Goal: Task Accomplishment & Management: Complete application form

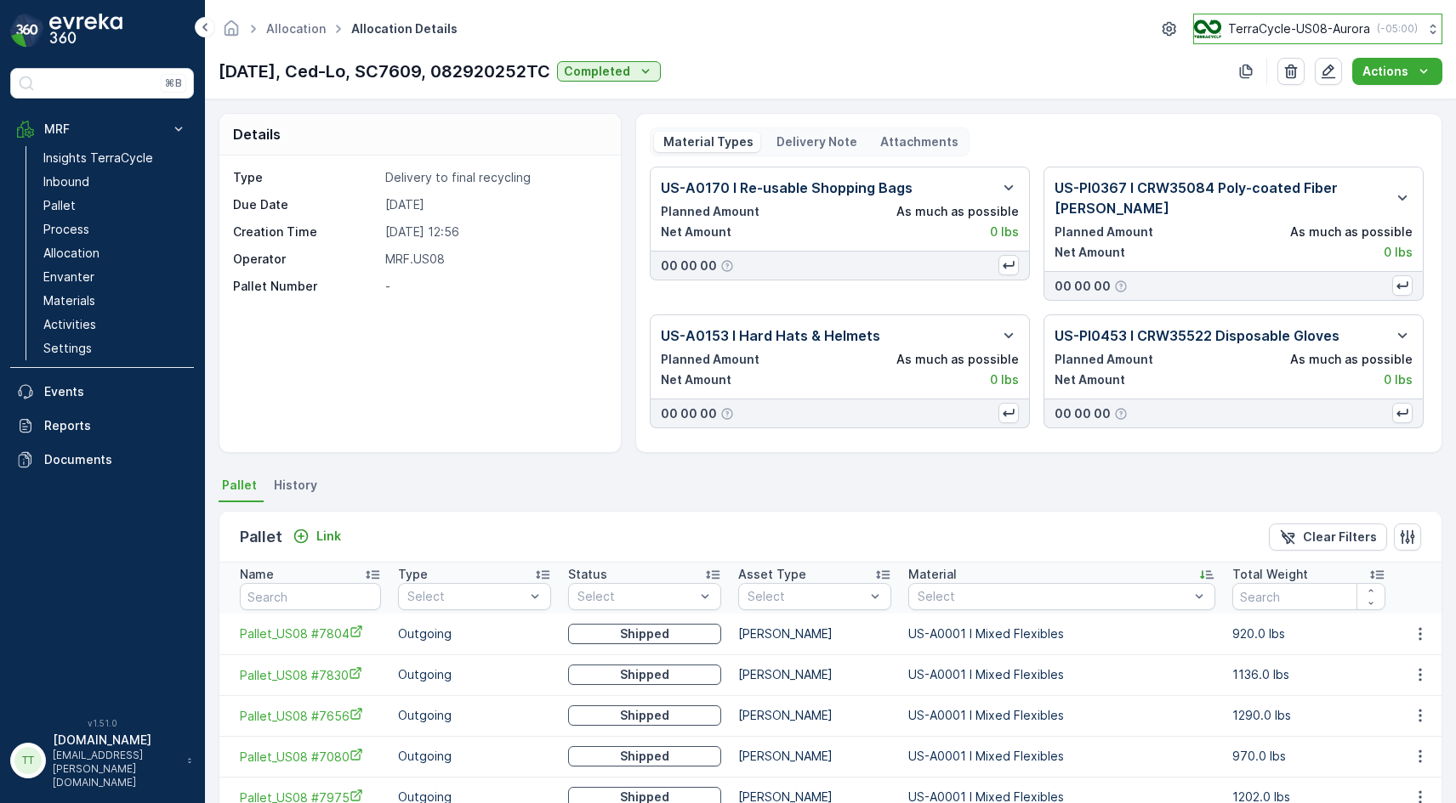
click at [1292, 31] on p "TerraCycle-US08-Aurora" at bounding box center [1299, 28] width 142 height 17
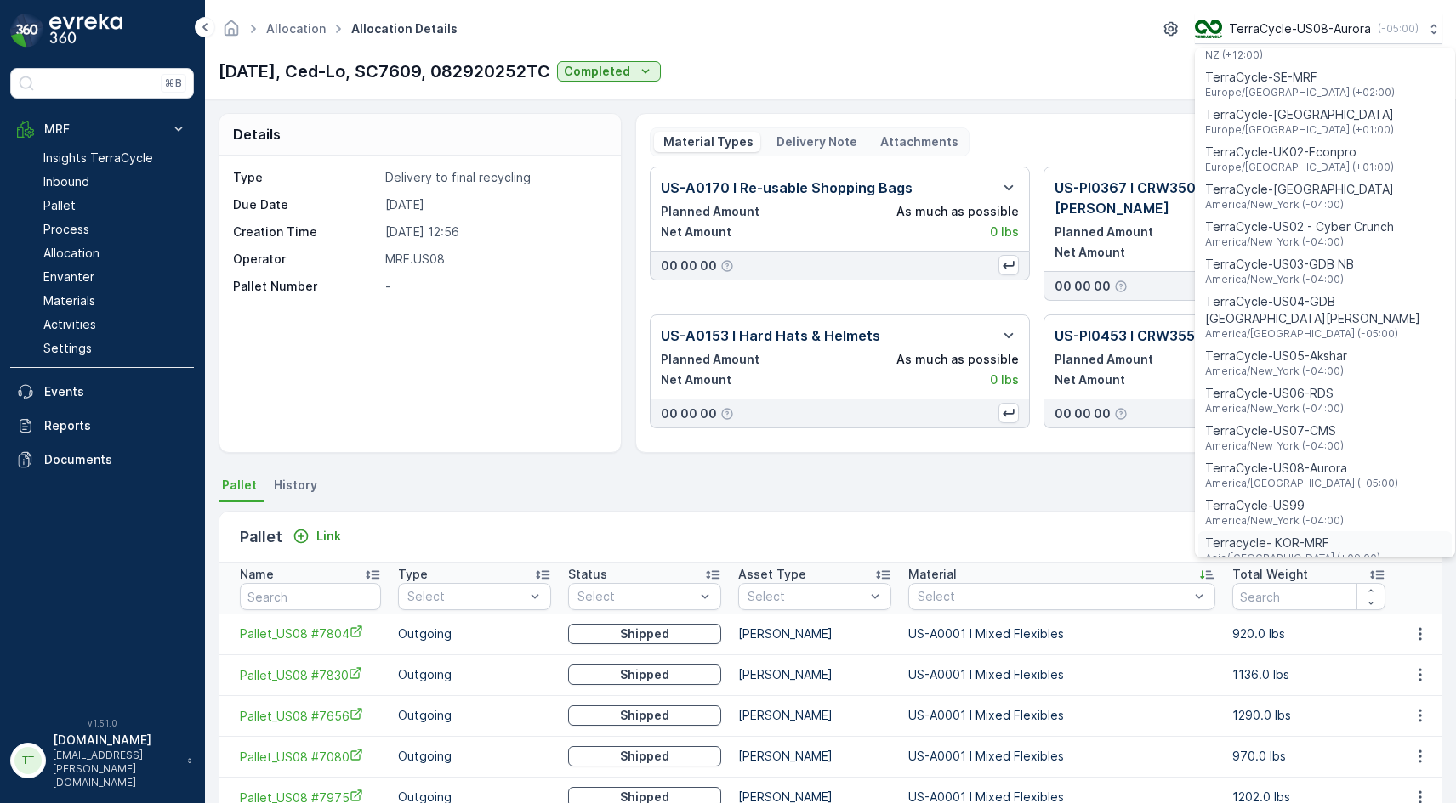
scroll to position [988, 0]
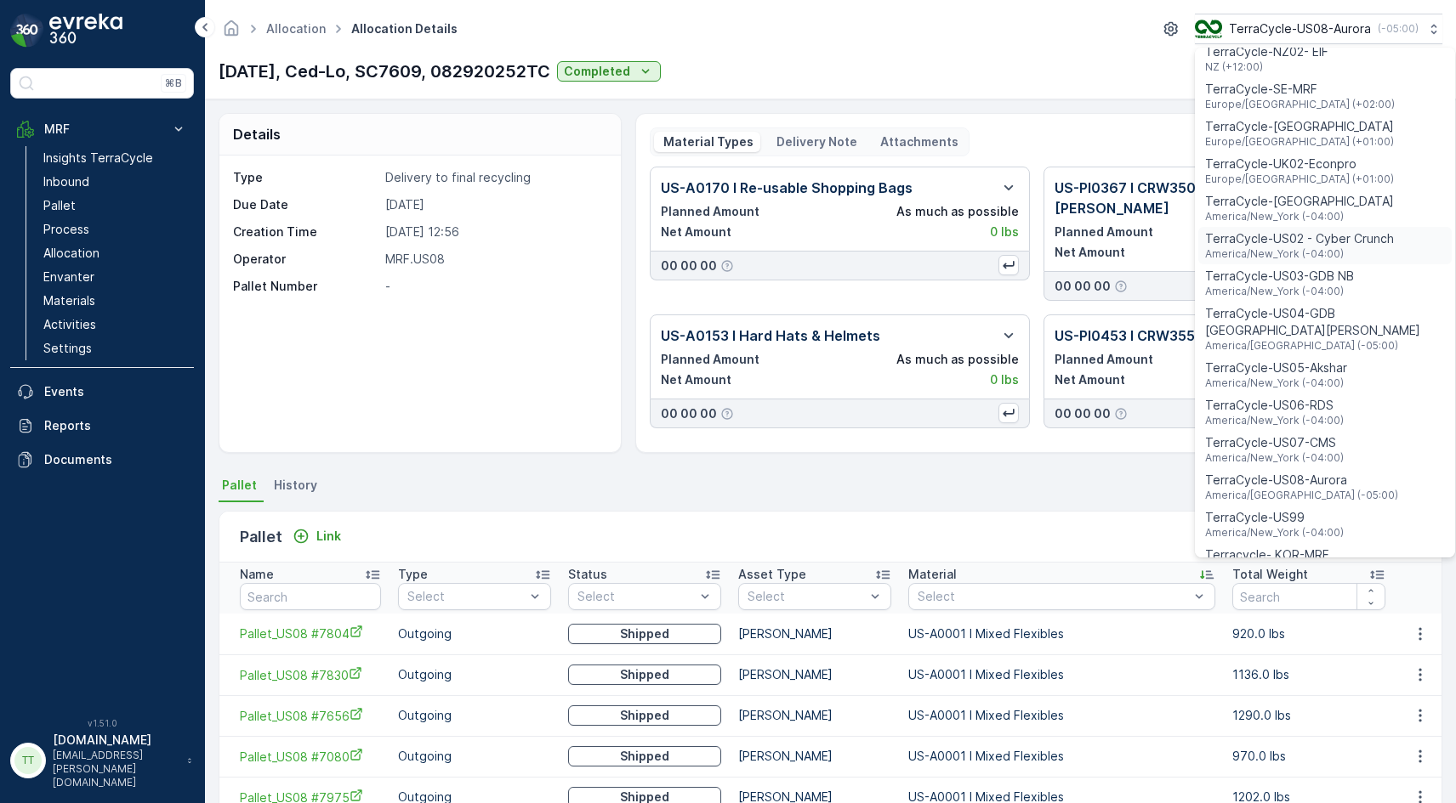
click at [1314, 247] on span "America/New_York (-04:00)" at bounding box center [1299, 254] width 189 height 14
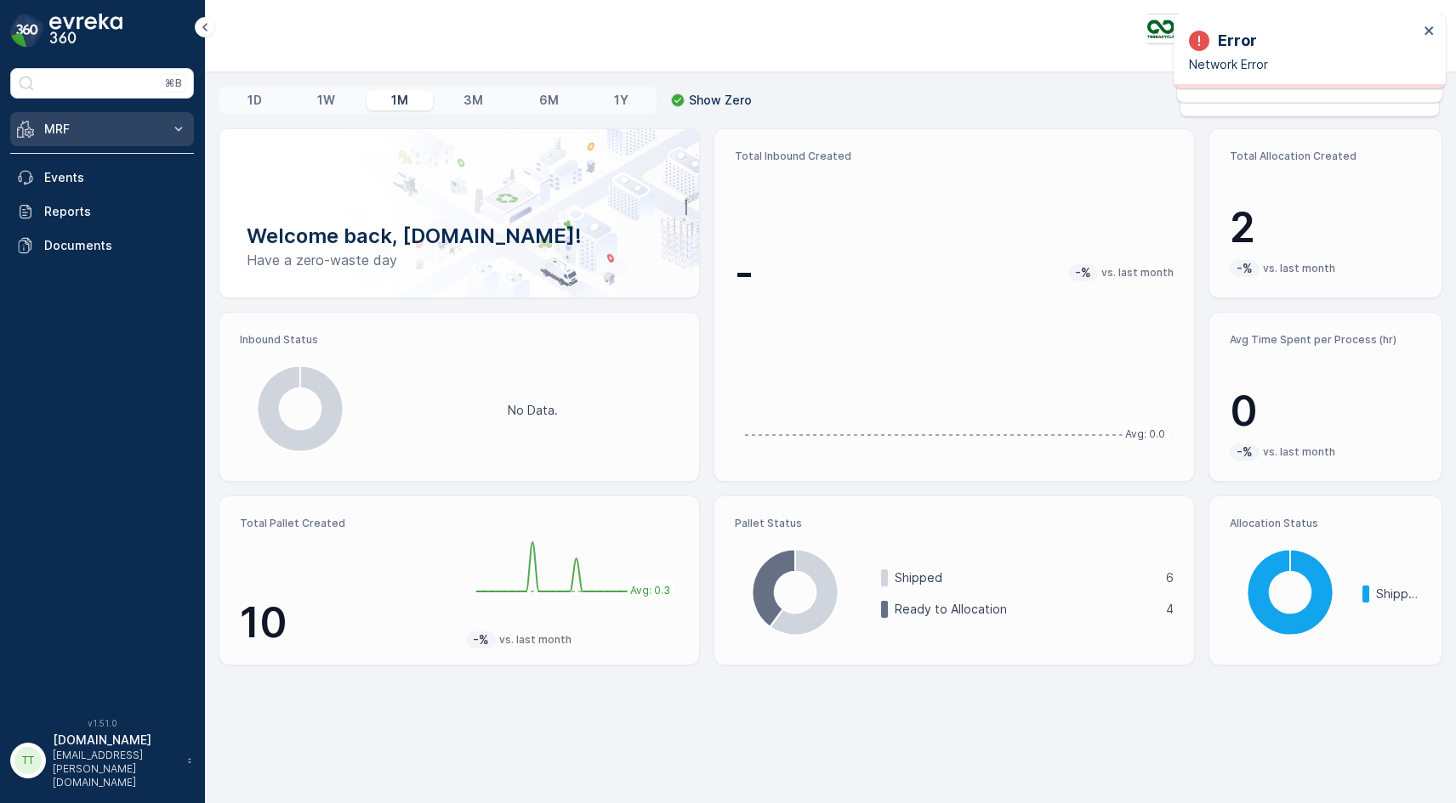
click at [140, 134] on p "MRF" at bounding box center [102, 129] width 116 height 17
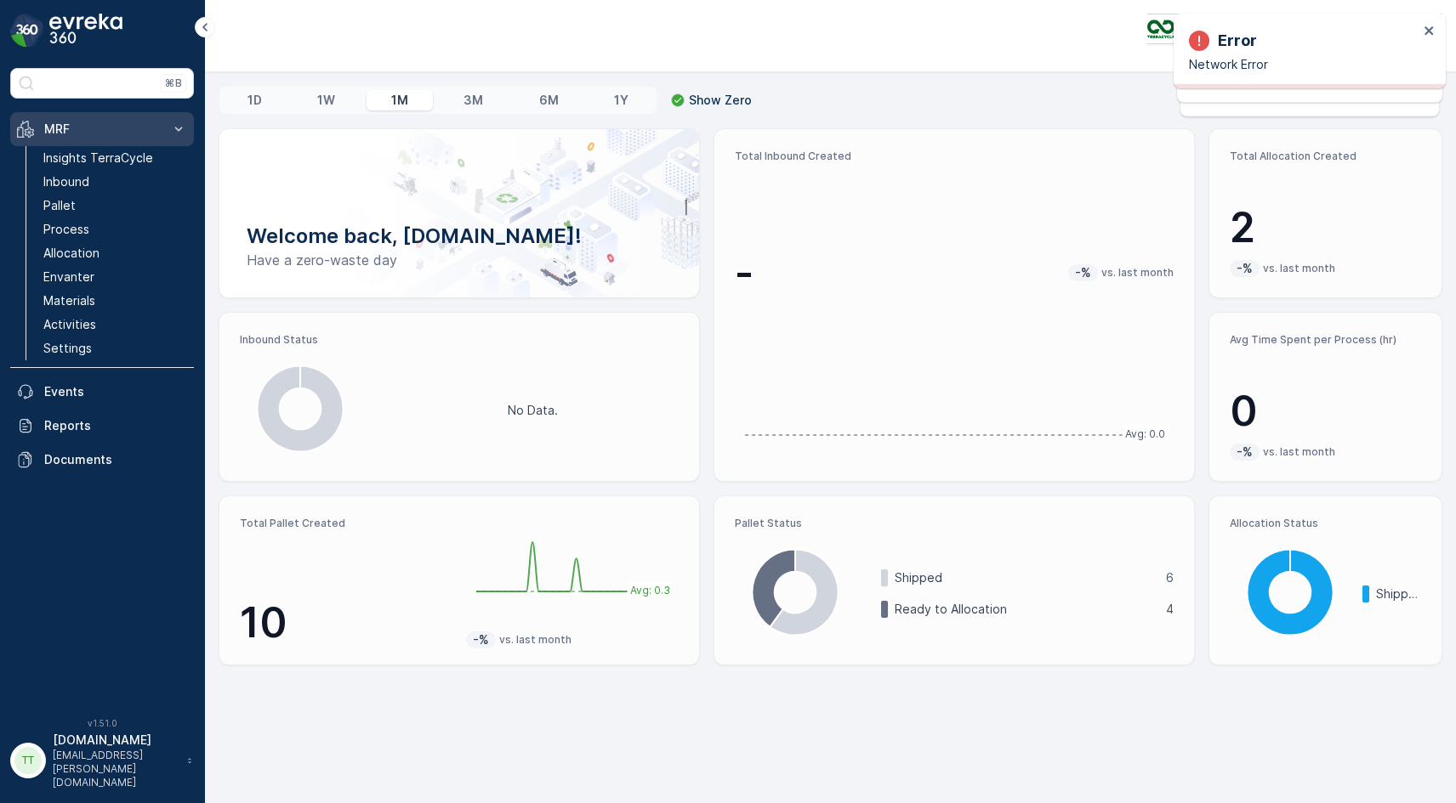
click at [93, 253] on p "Allocation" at bounding box center [71, 253] width 56 height 17
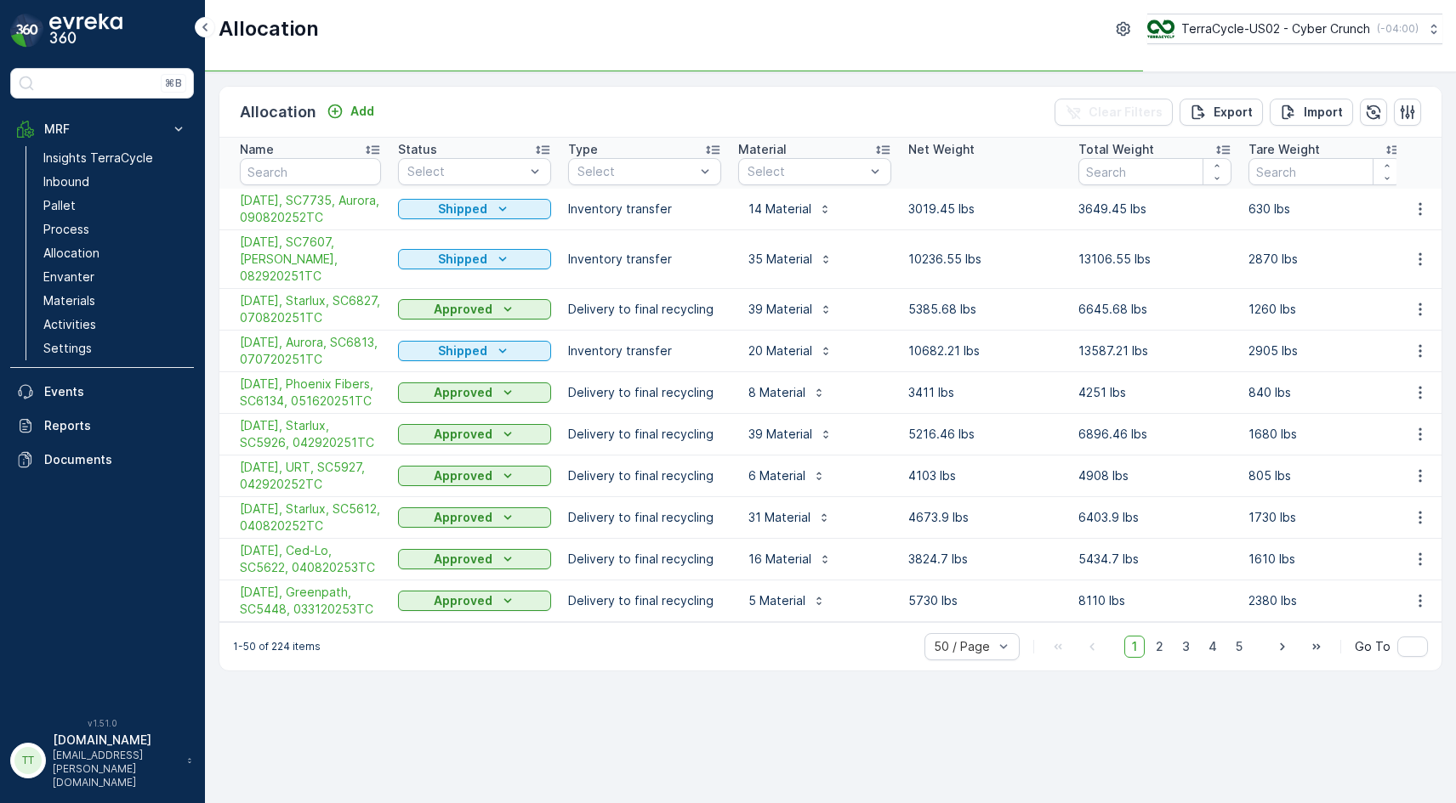
click at [489, 102] on div "Allocation Add Clear Filters Export Import" at bounding box center [830, 112] width 1222 height 51
click at [363, 114] on p "Add" at bounding box center [362, 111] width 24 height 17
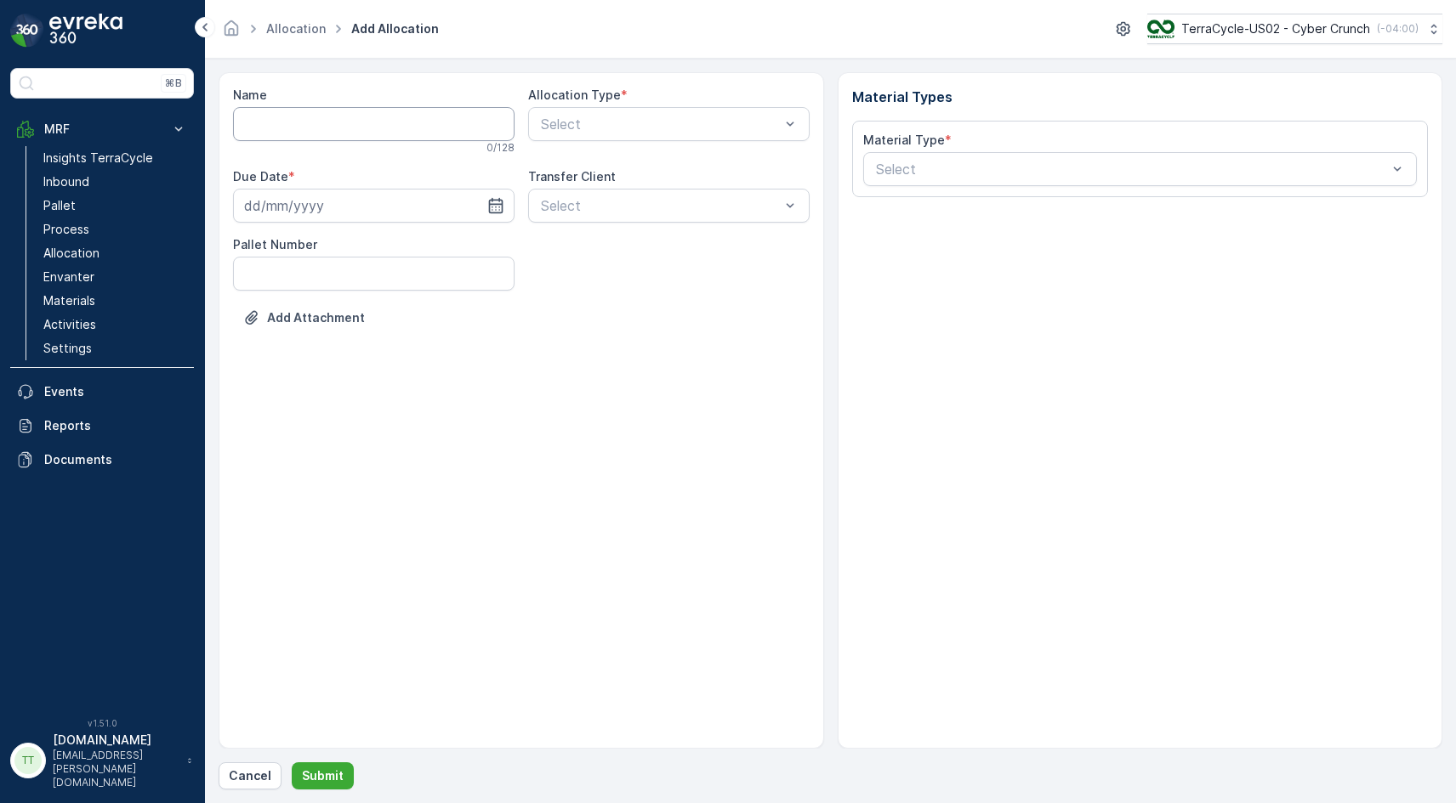
click at [309, 132] on input "Name" at bounding box center [373, 124] width 281 height 34
paste input "SC7944 / Cyber / 092320251TC"
click at [355, 123] on input "9/24/25, Aurora, SC7944 / Cyber / 092320251TC" at bounding box center [373, 124] width 281 height 34
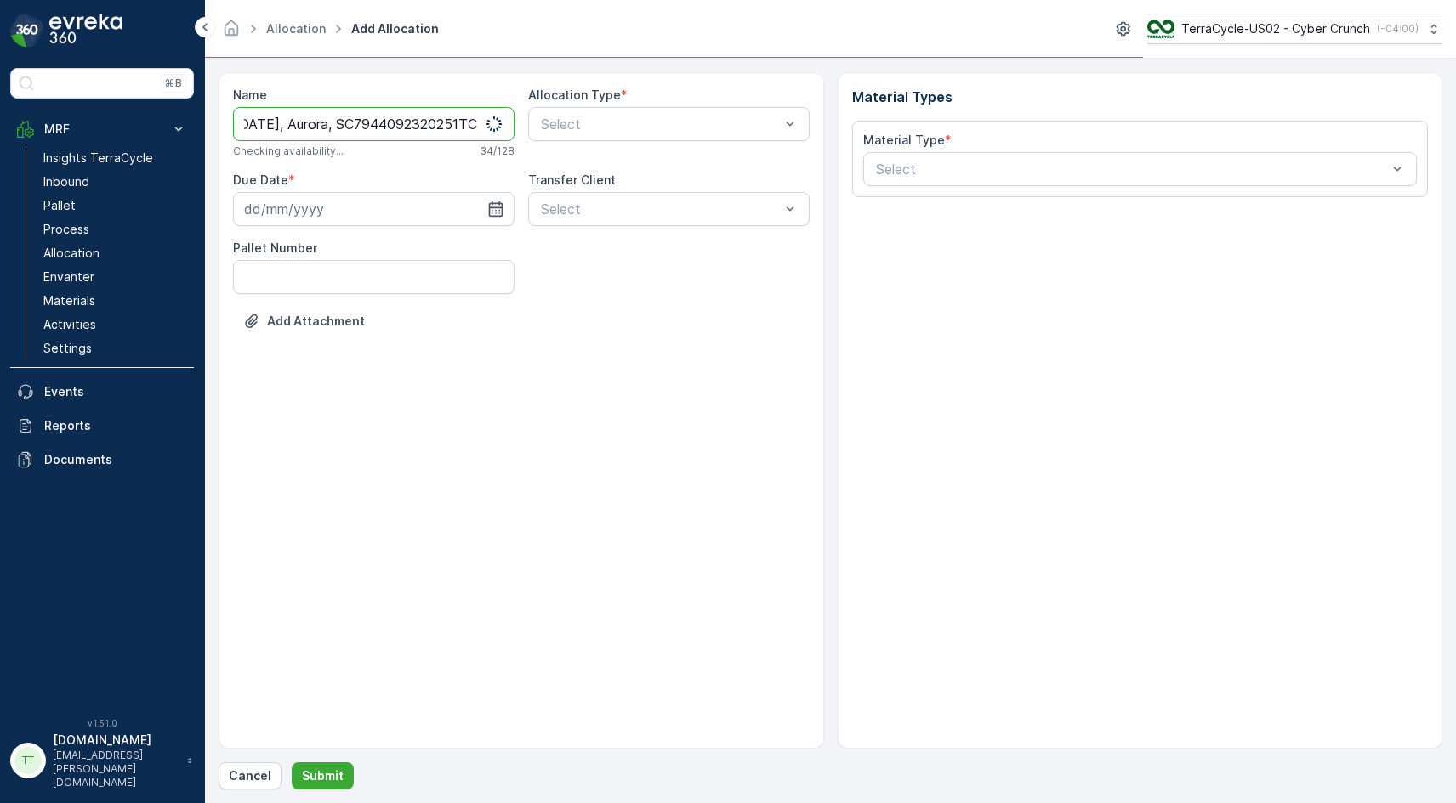
scroll to position [0, 20]
type input "9/24/25, Aurora, SC7944, 092320251TC"
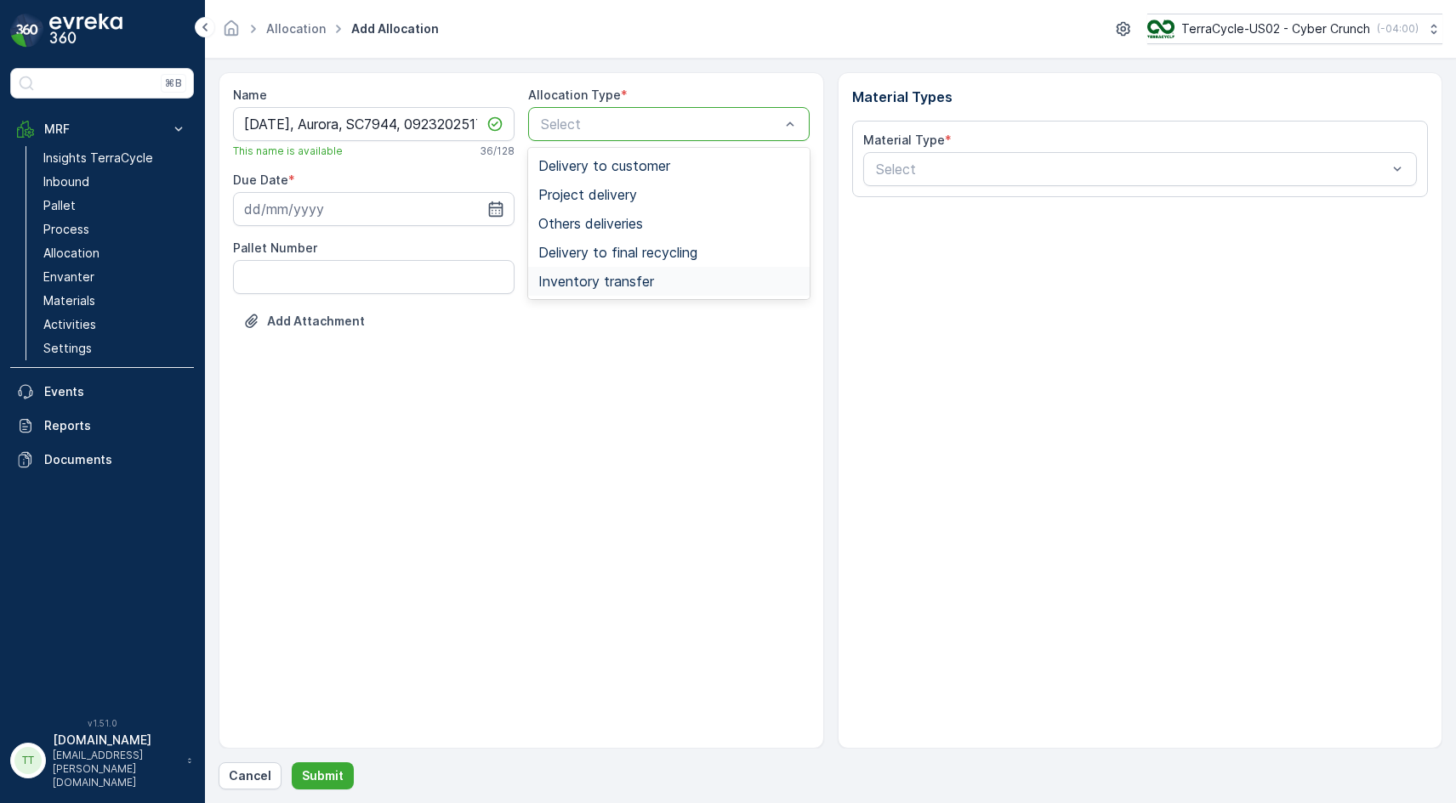
click at [627, 278] on span "Inventory transfer" at bounding box center [596, 281] width 116 height 15
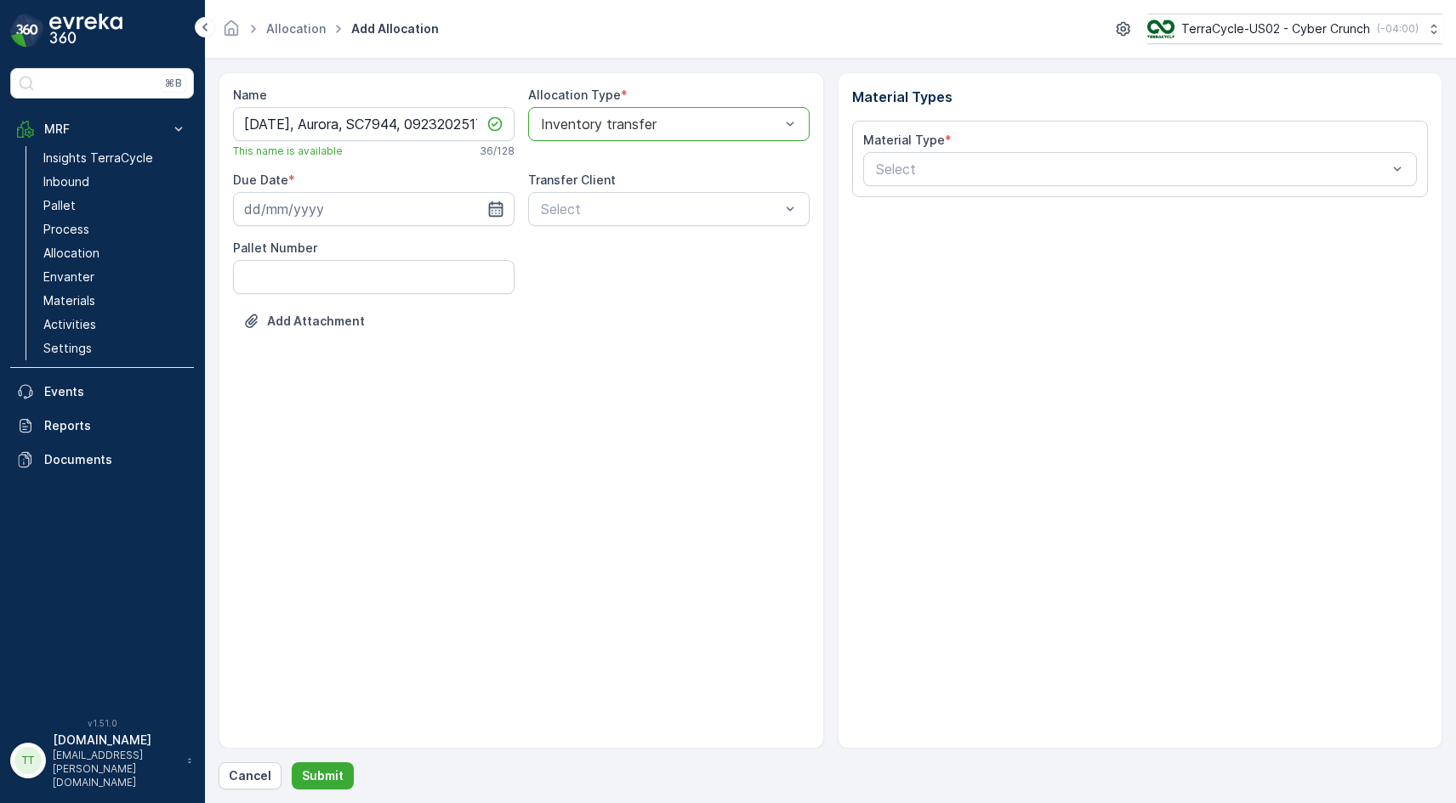
click at [503, 211] on icon "button" at bounding box center [495, 209] width 17 height 17
click at [351, 416] on div "24" at bounding box center [353, 419] width 27 height 27
type input "24.09.2025"
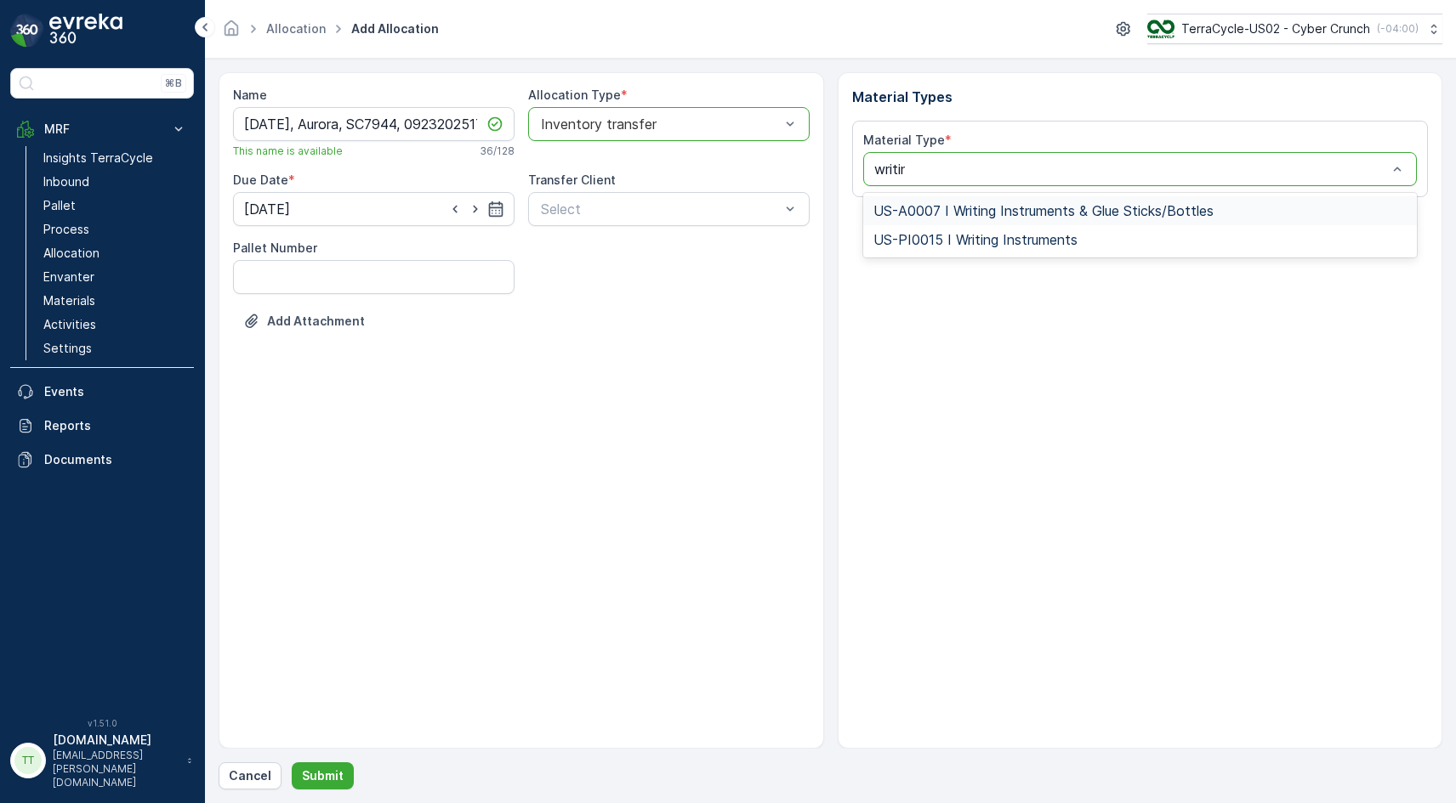
type input "writing"
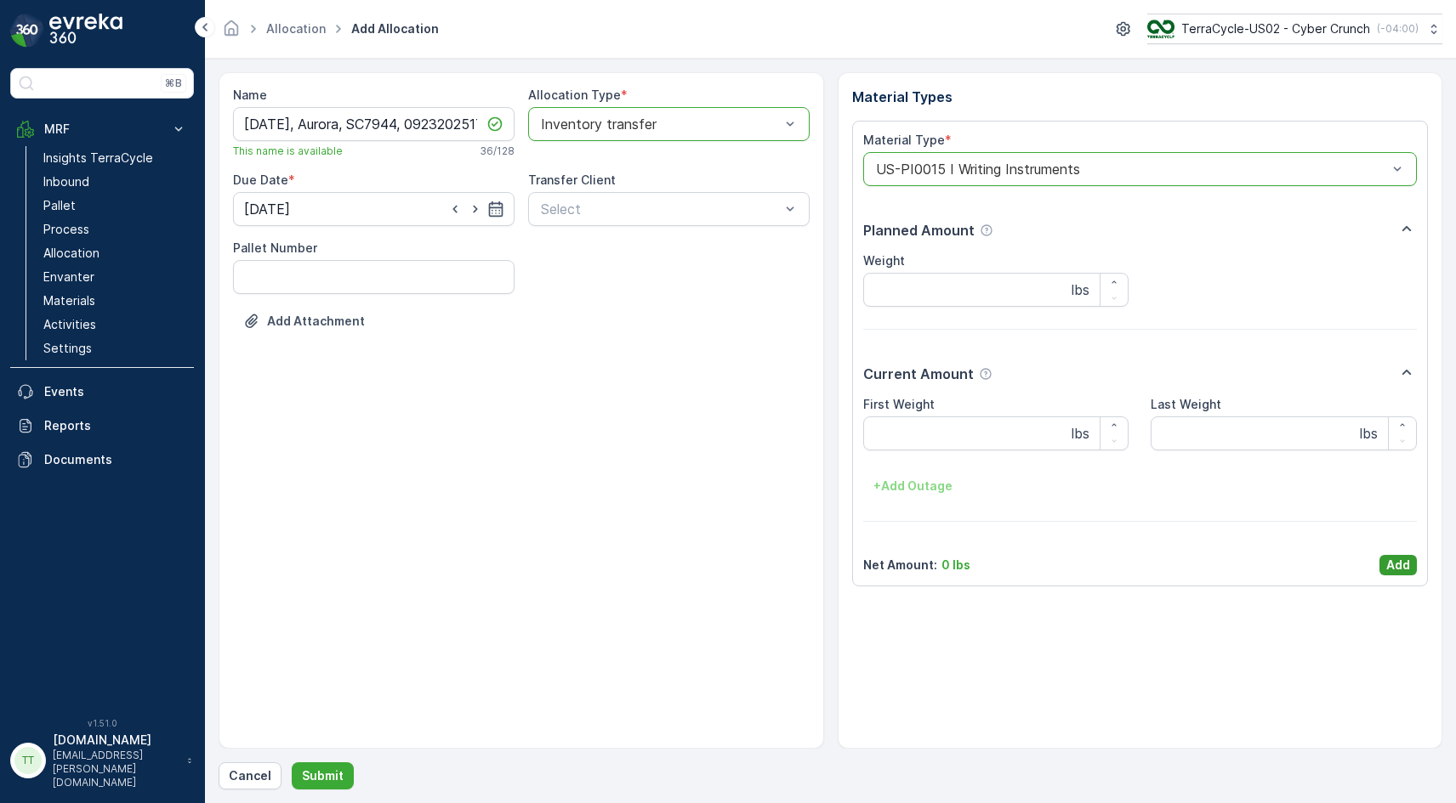
click at [1401, 562] on p "Add" at bounding box center [1398, 565] width 24 height 17
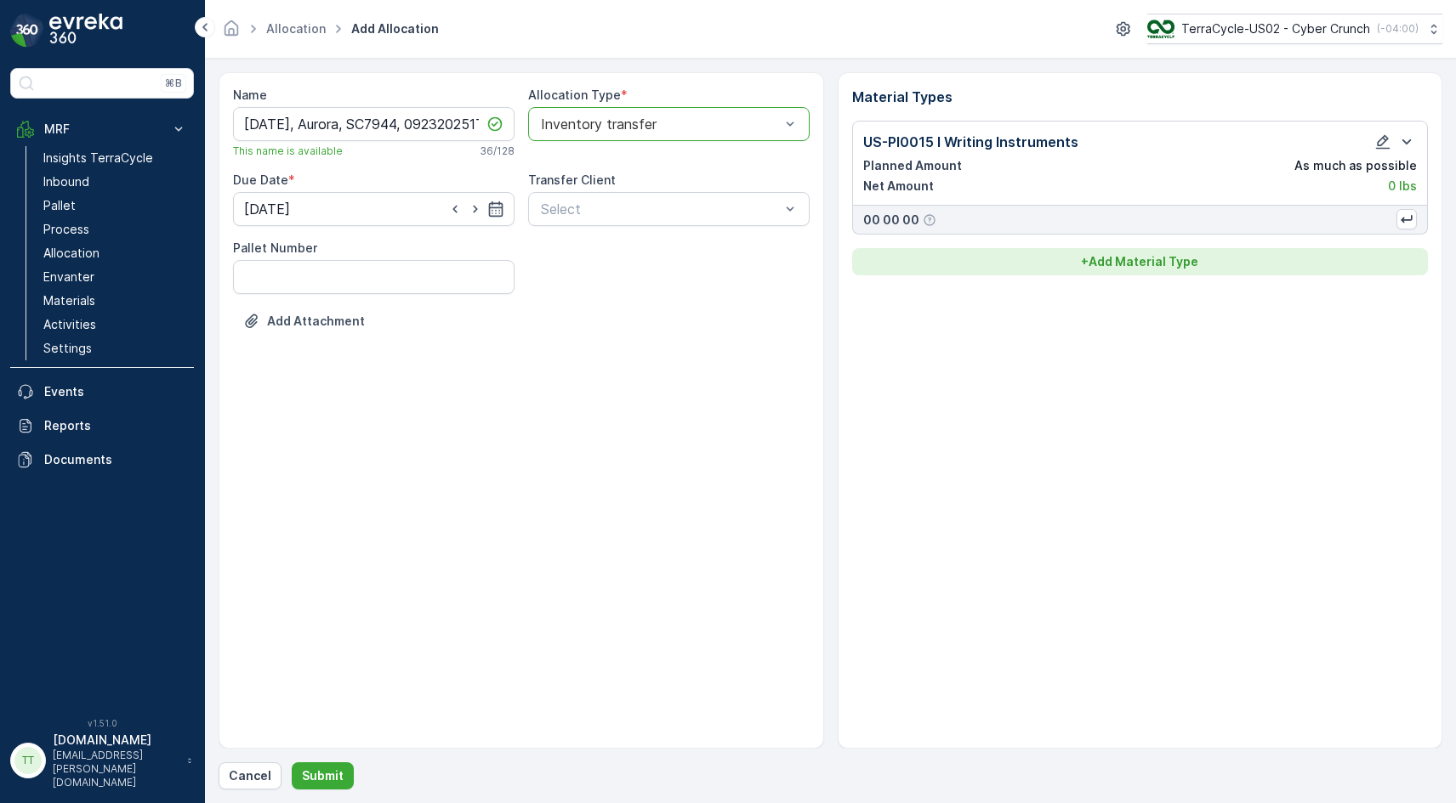
click at [1115, 262] on p "+ Add Material Type" at bounding box center [1139, 261] width 117 height 17
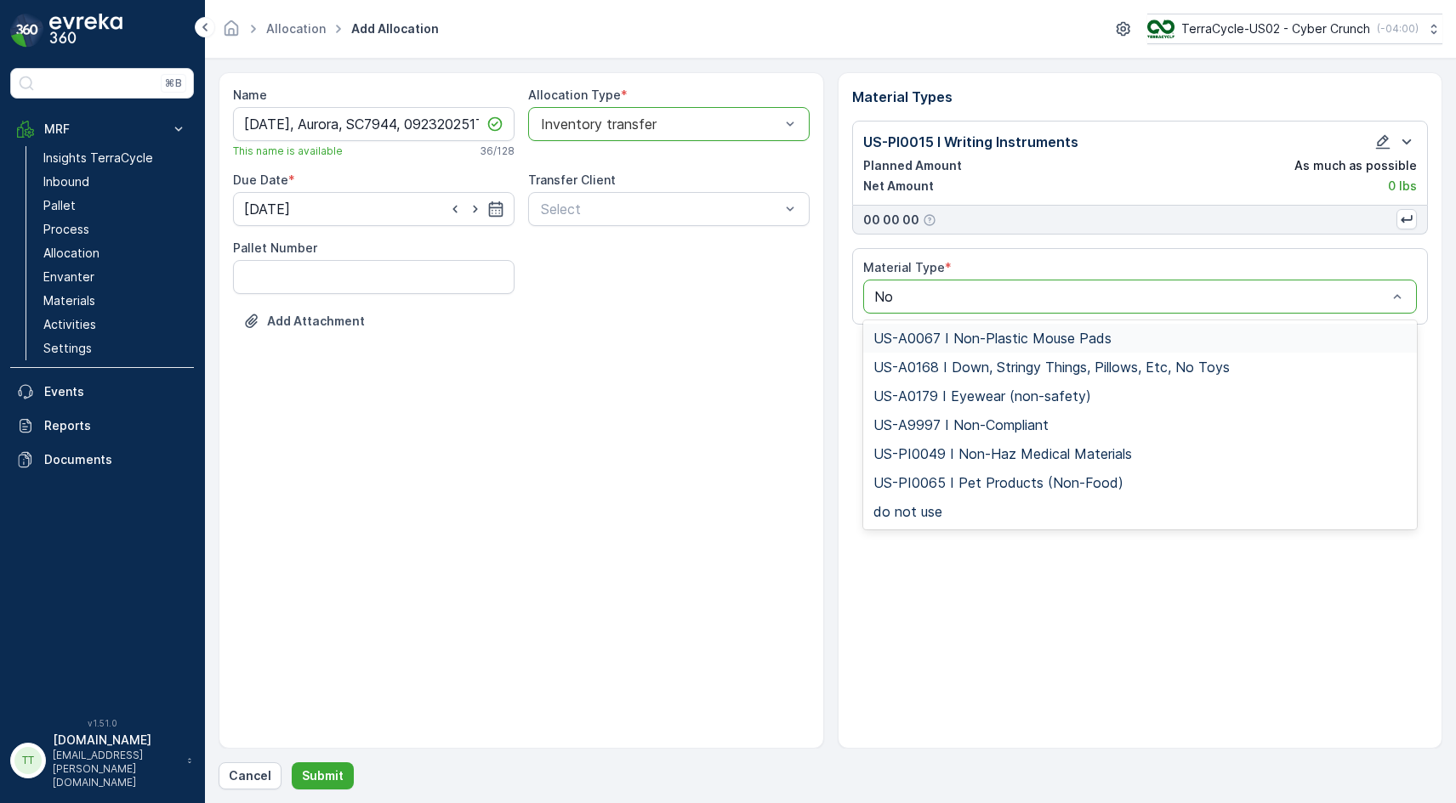
type input "Non"
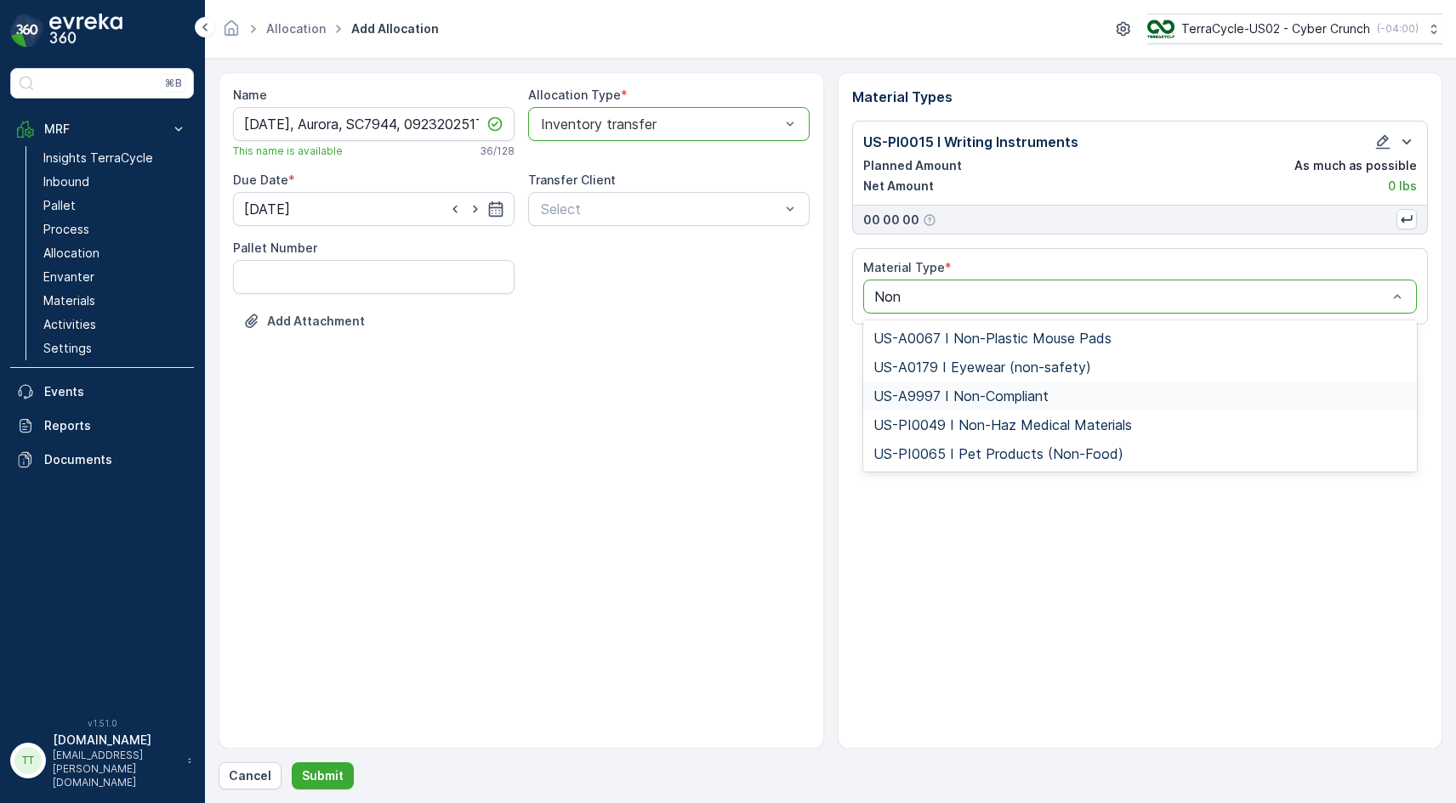
click at [934, 400] on span "US-A9997 I Non-Compliant" at bounding box center [960, 396] width 175 height 15
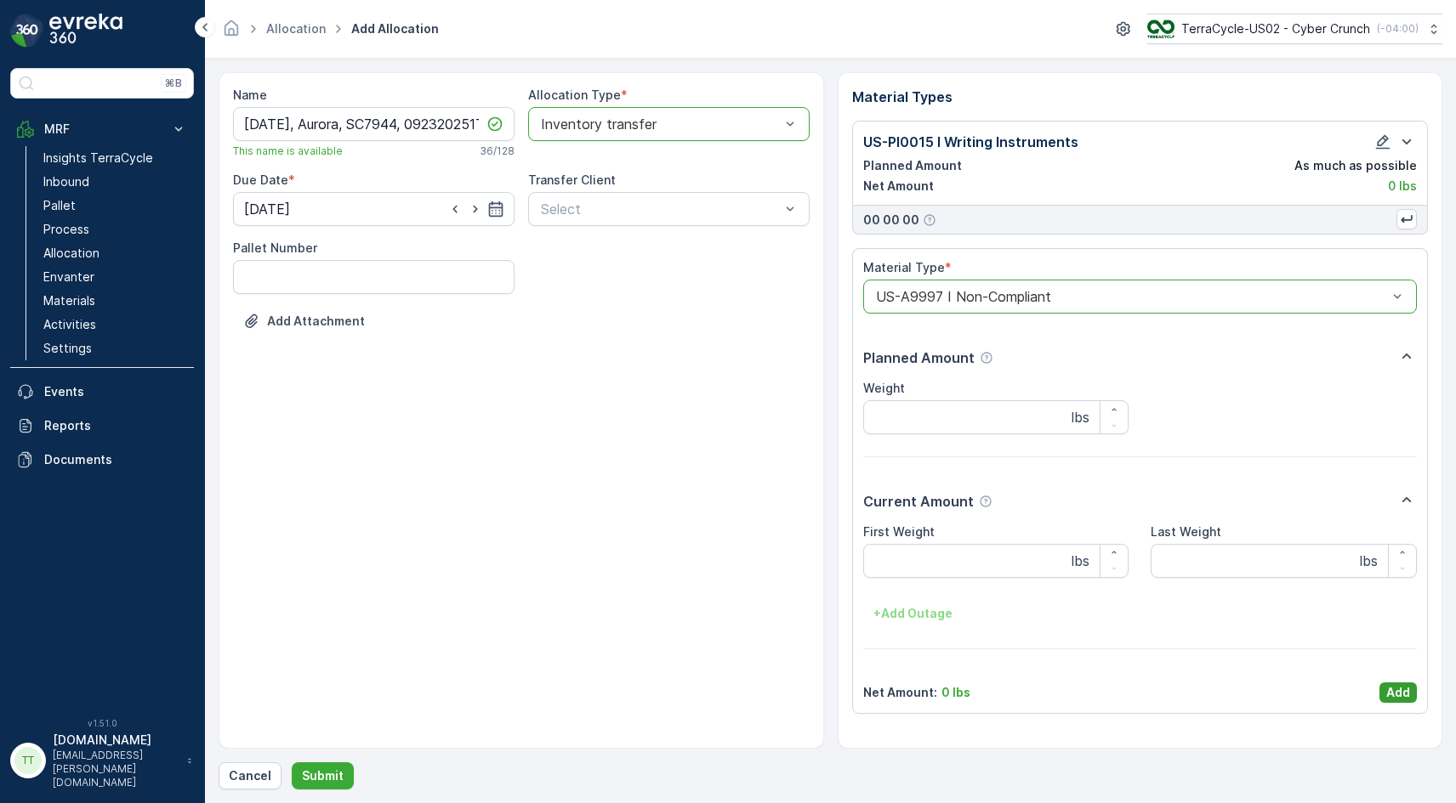
click at [1397, 684] on button "Add" at bounding box center [1397, 693] width 37 height 20
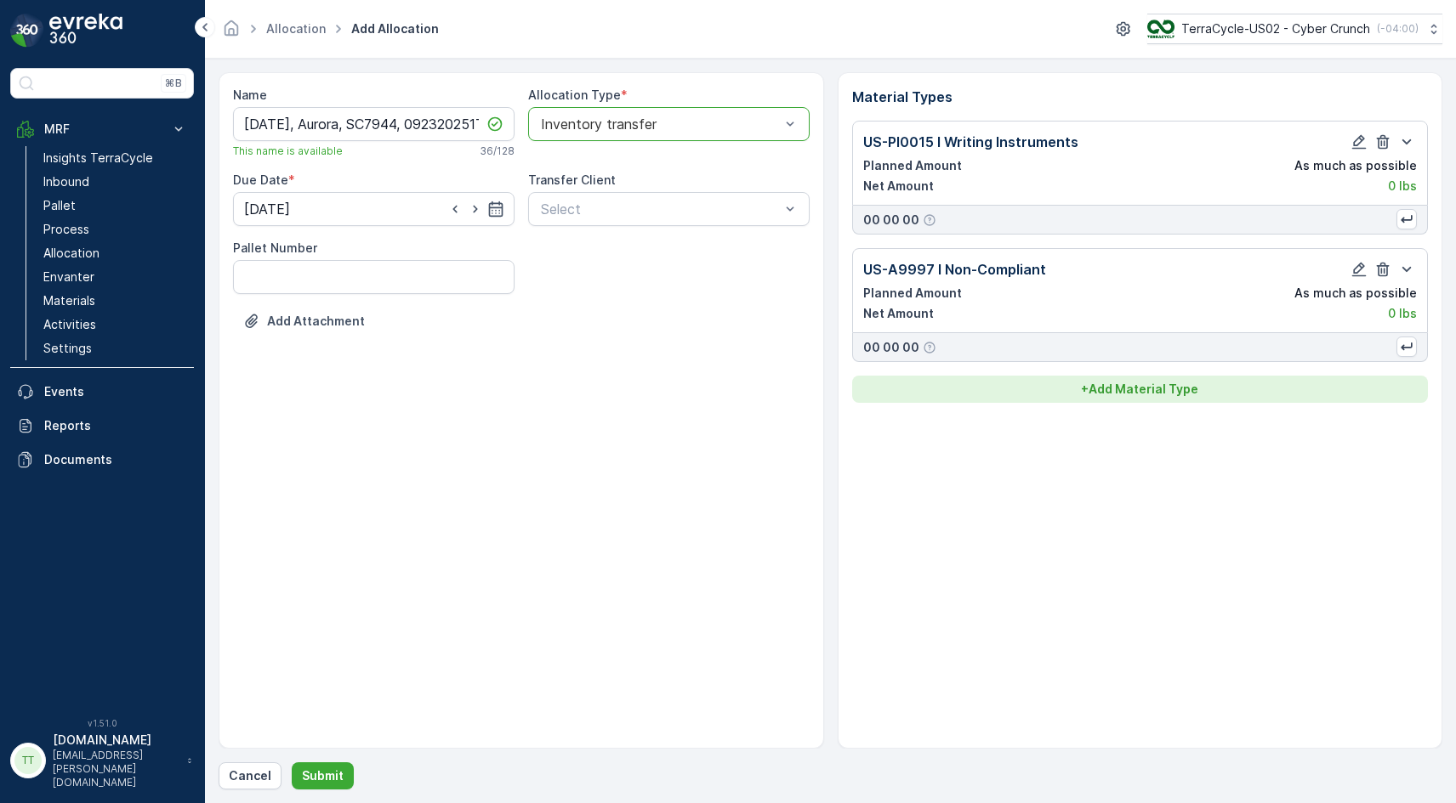
click at [1108, 394] on p "+ Add Material Type" at bounding box center [1139, 389] width 117 height 17
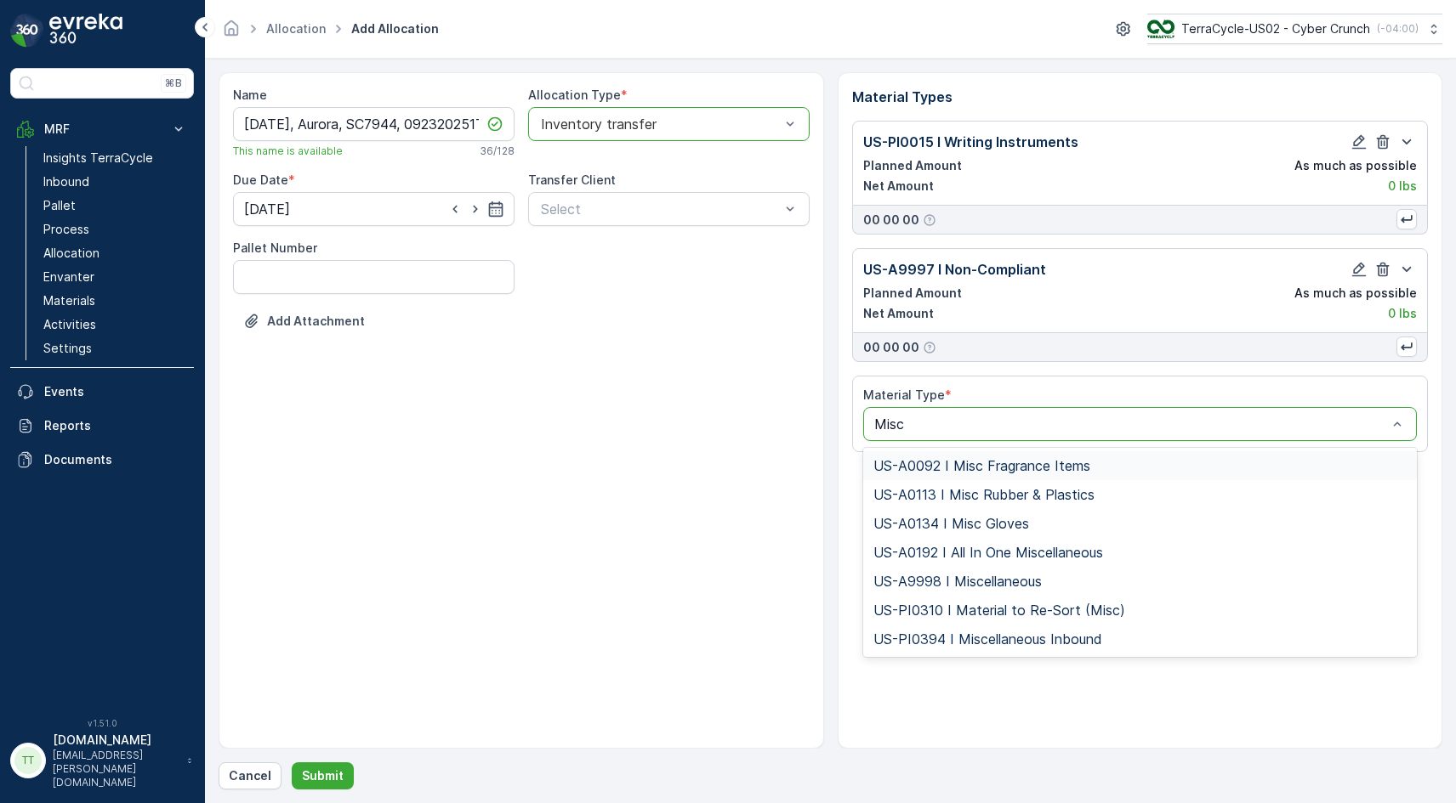
type input "Misce"
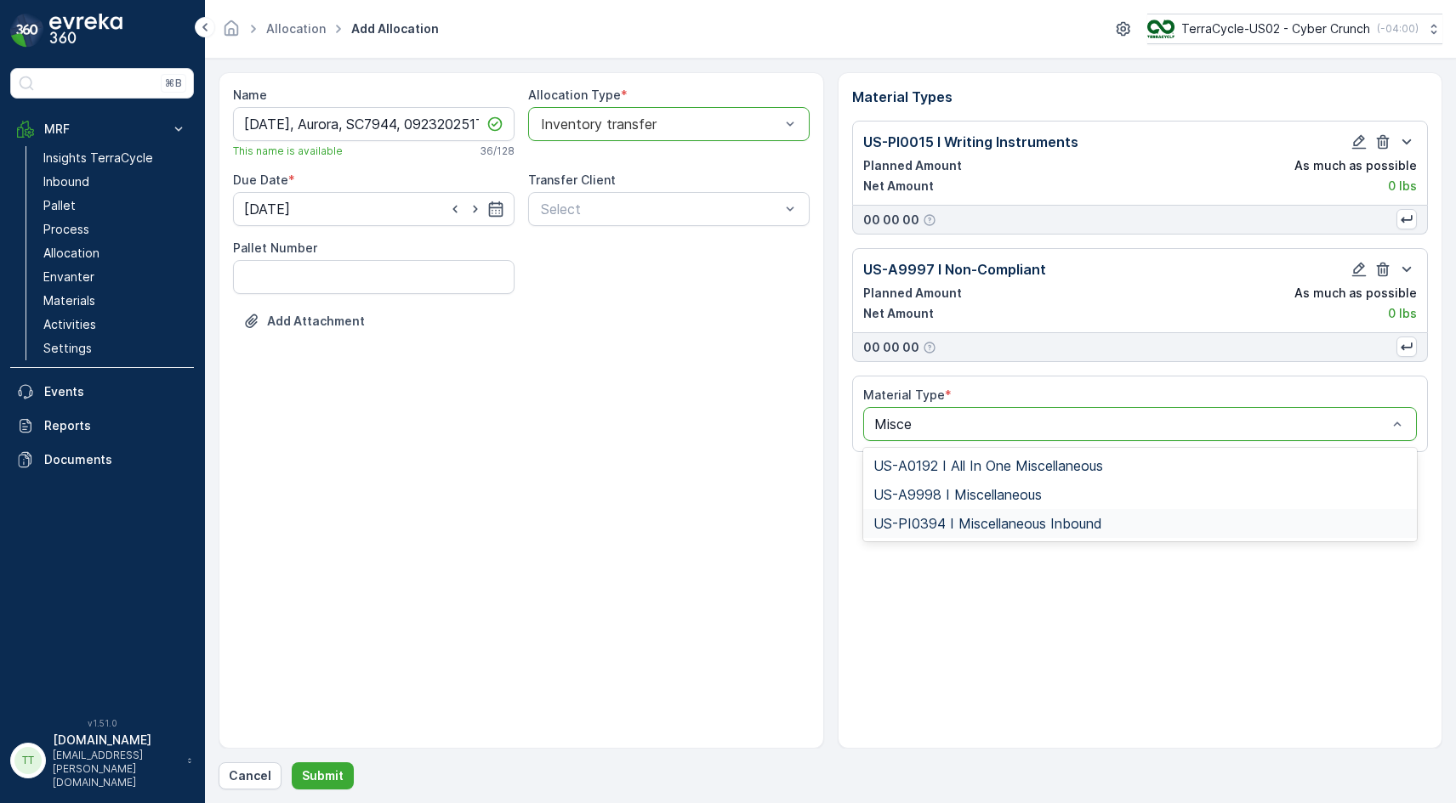
click at [1093, 518] on span "US-PI0394 I Miscellaneous Inbound" at bounding box center [987, 523] width 229 height 15
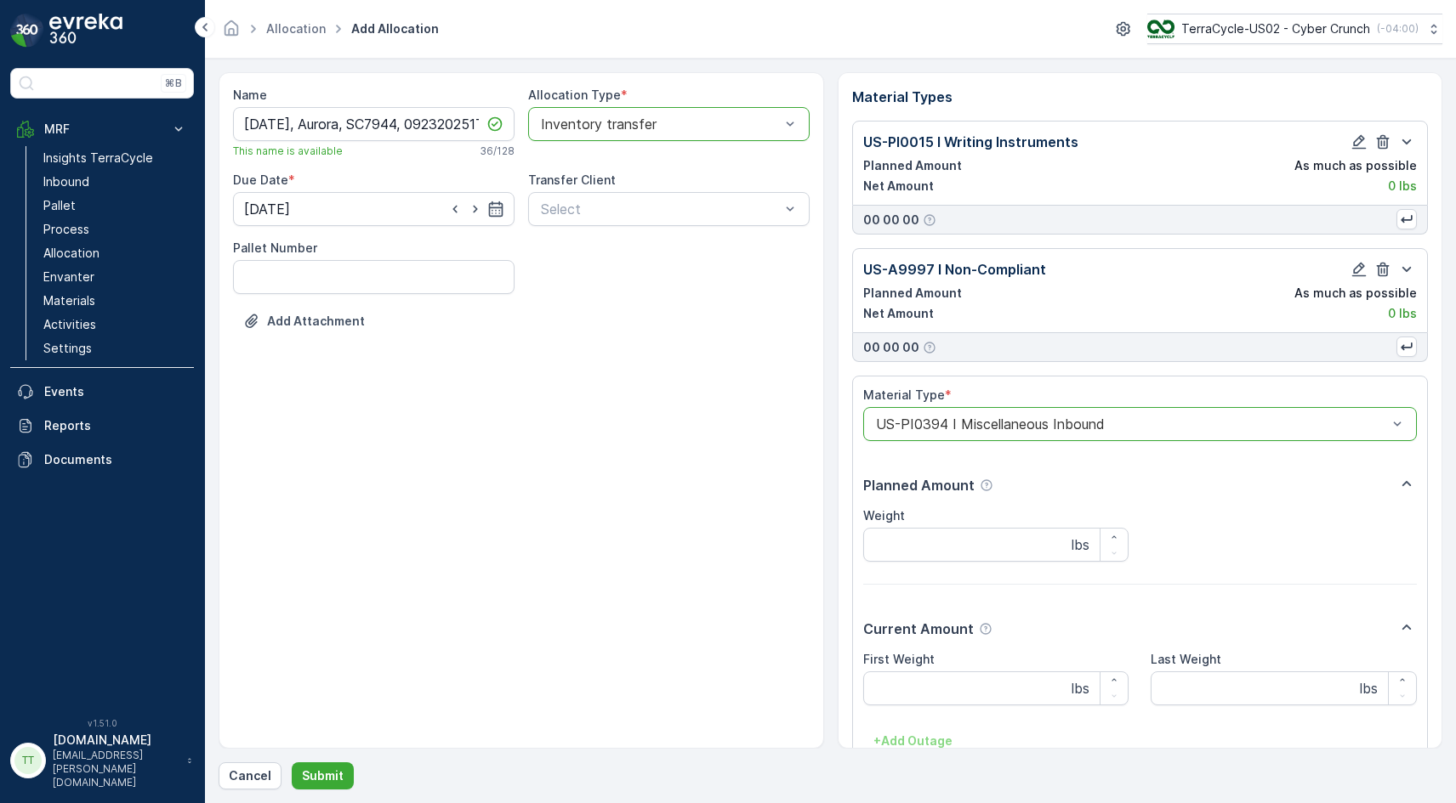
scroll to position [108, 0]
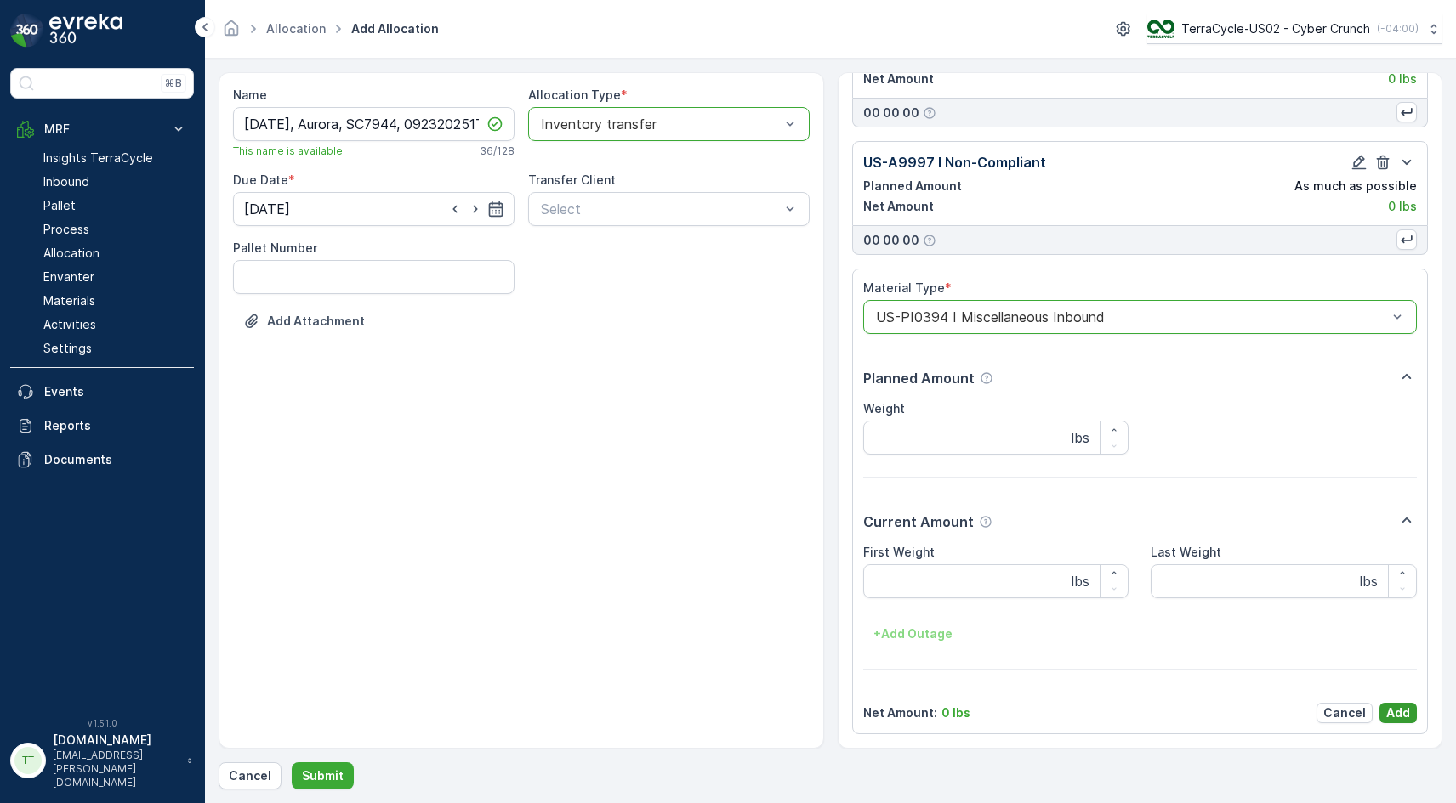
click at [1393, 709] on p "Add" at bounding box center [1398, 713] width 24 height 17
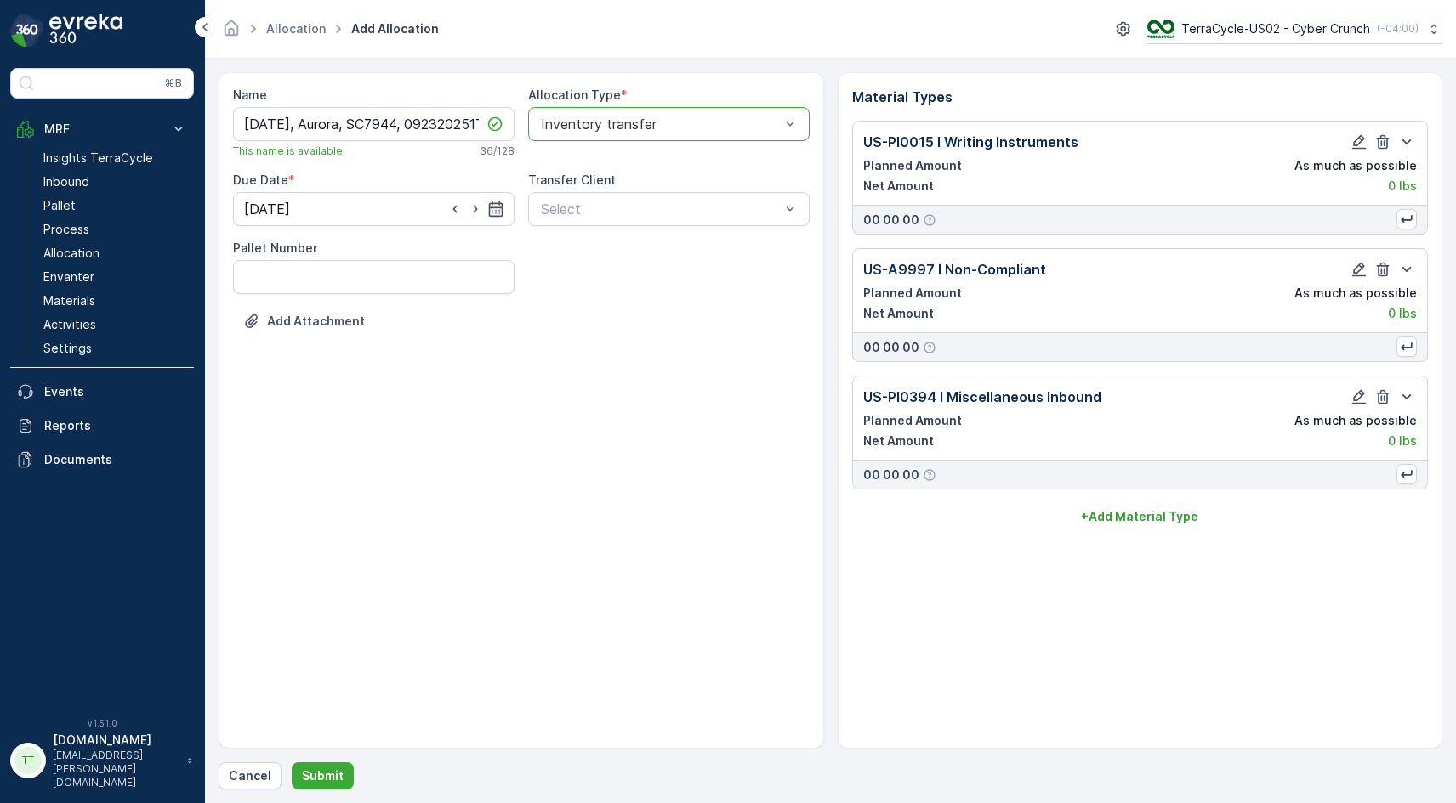
scroll to position [0, 0]
click at [1163, 525] on p "+ Add Material Type" at bounding box center [1139, 516] width 117 height 17
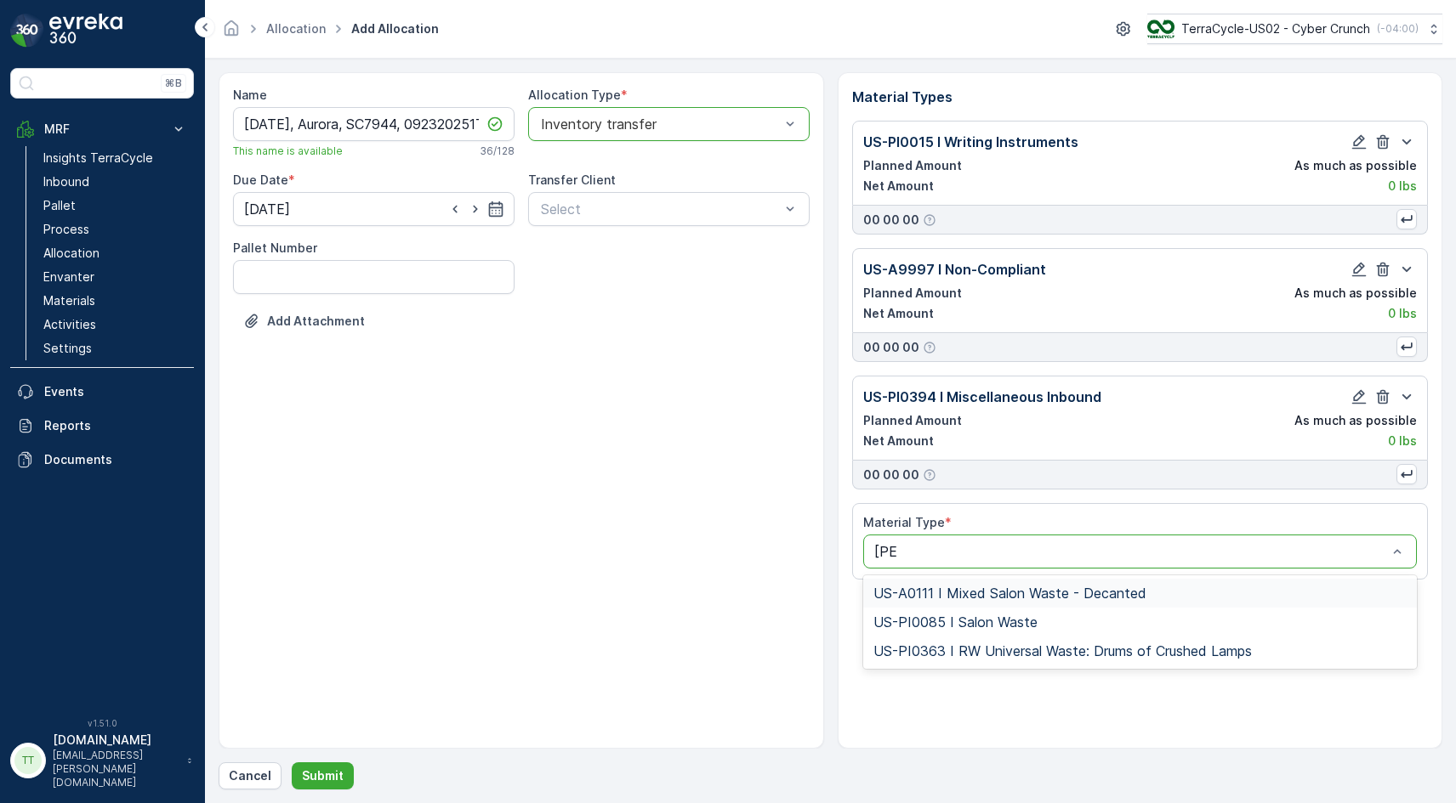
type input "Salon"
click at [1084, 615] on div "US-PI0085 I Salon Waste" at bounding box center [1140, 622] width 554 height 29
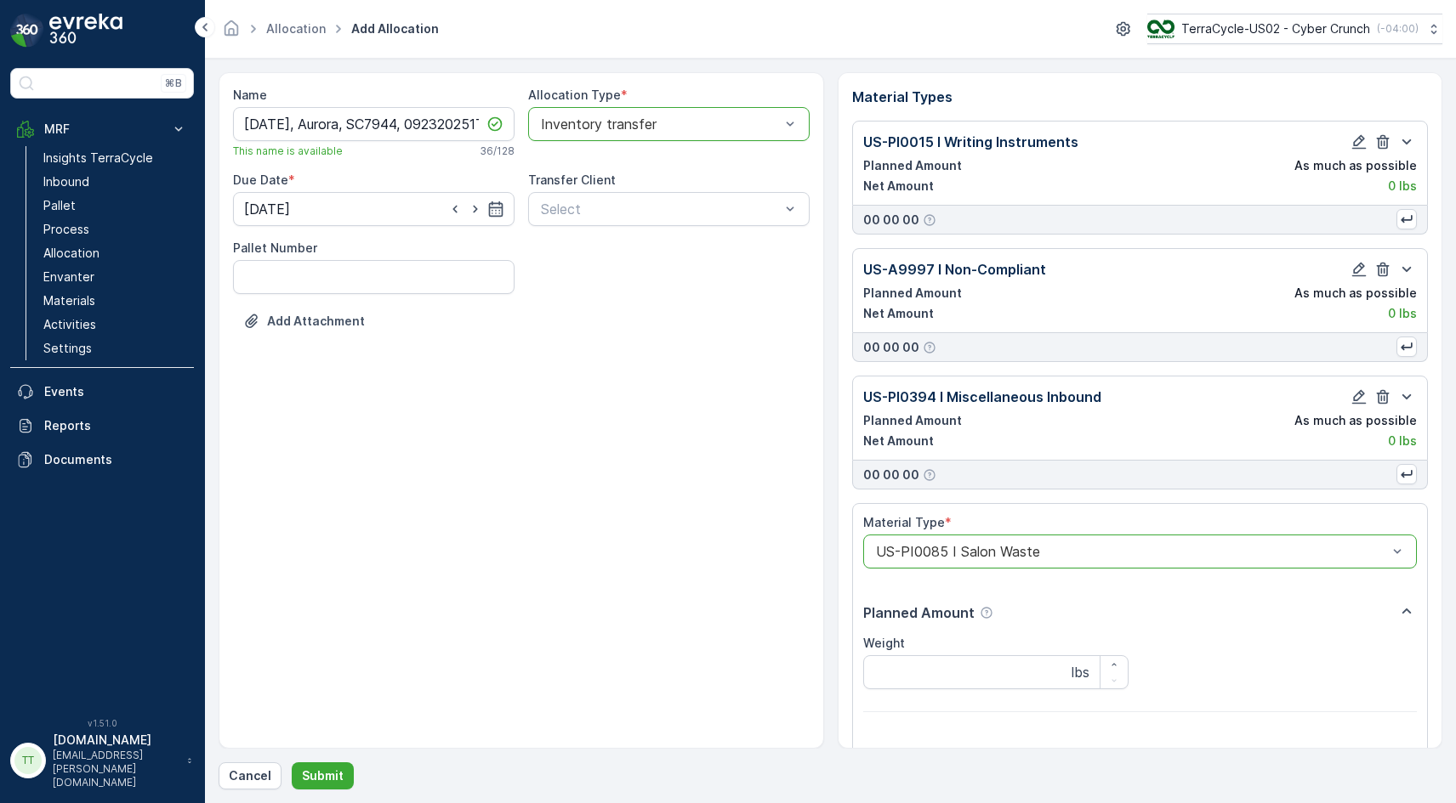
scroll to position [236, 0]
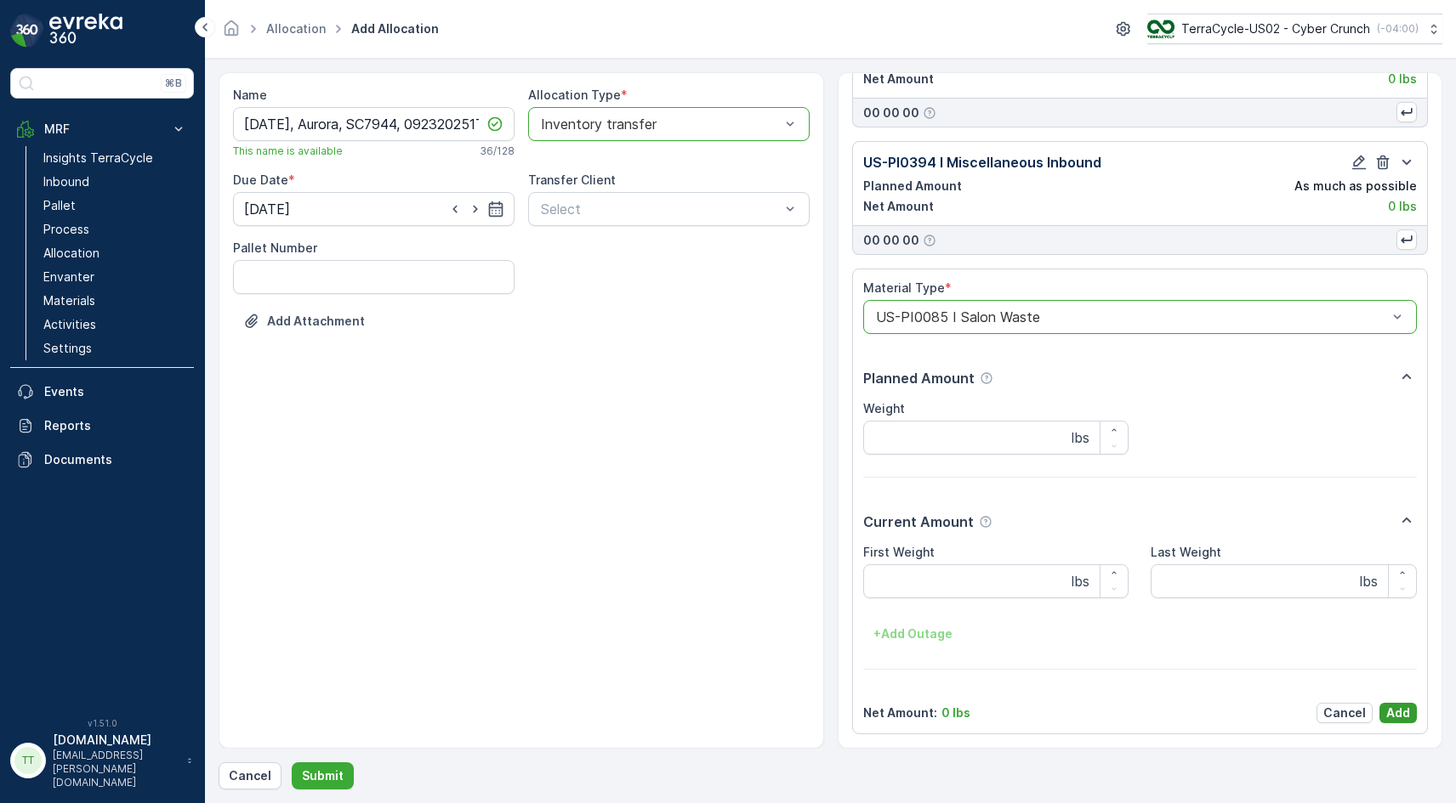
click at [1381, 713] on button "Add" at bounding box center [1397, 713] width 37 height 20
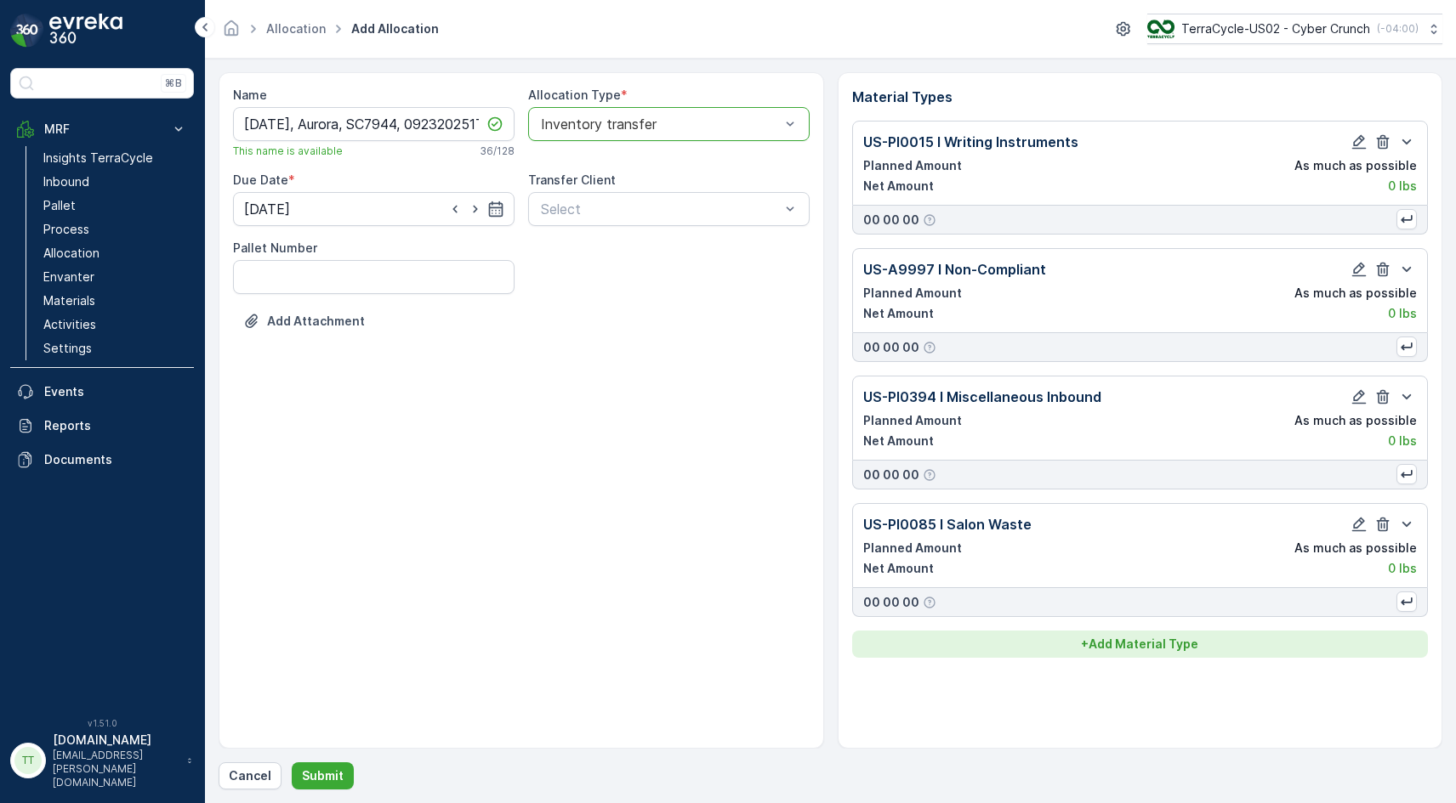
click at [1166, 651] on p "+ Add Material Type" at bounding box center [1139, 644] width 117 height 17
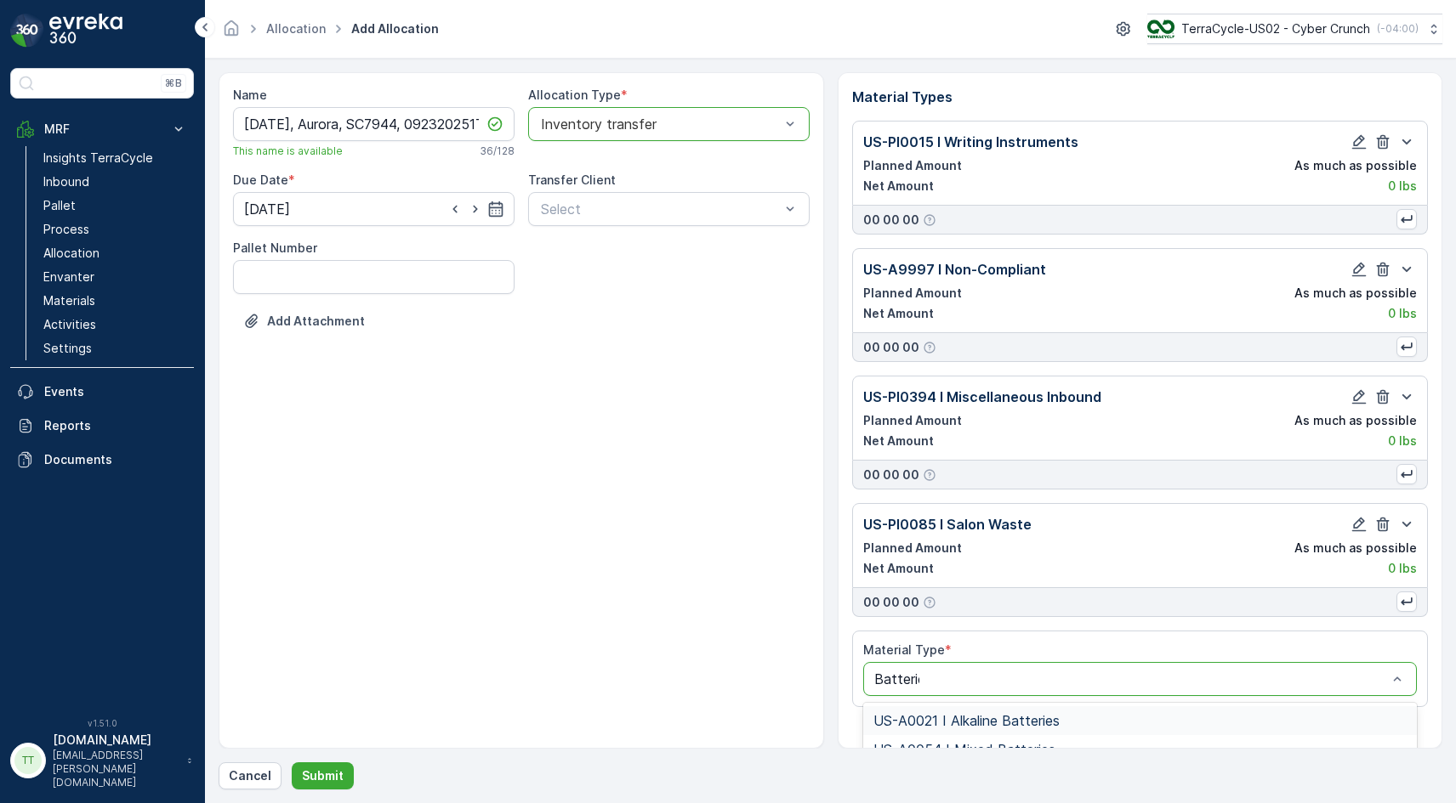
type input "Batteries"
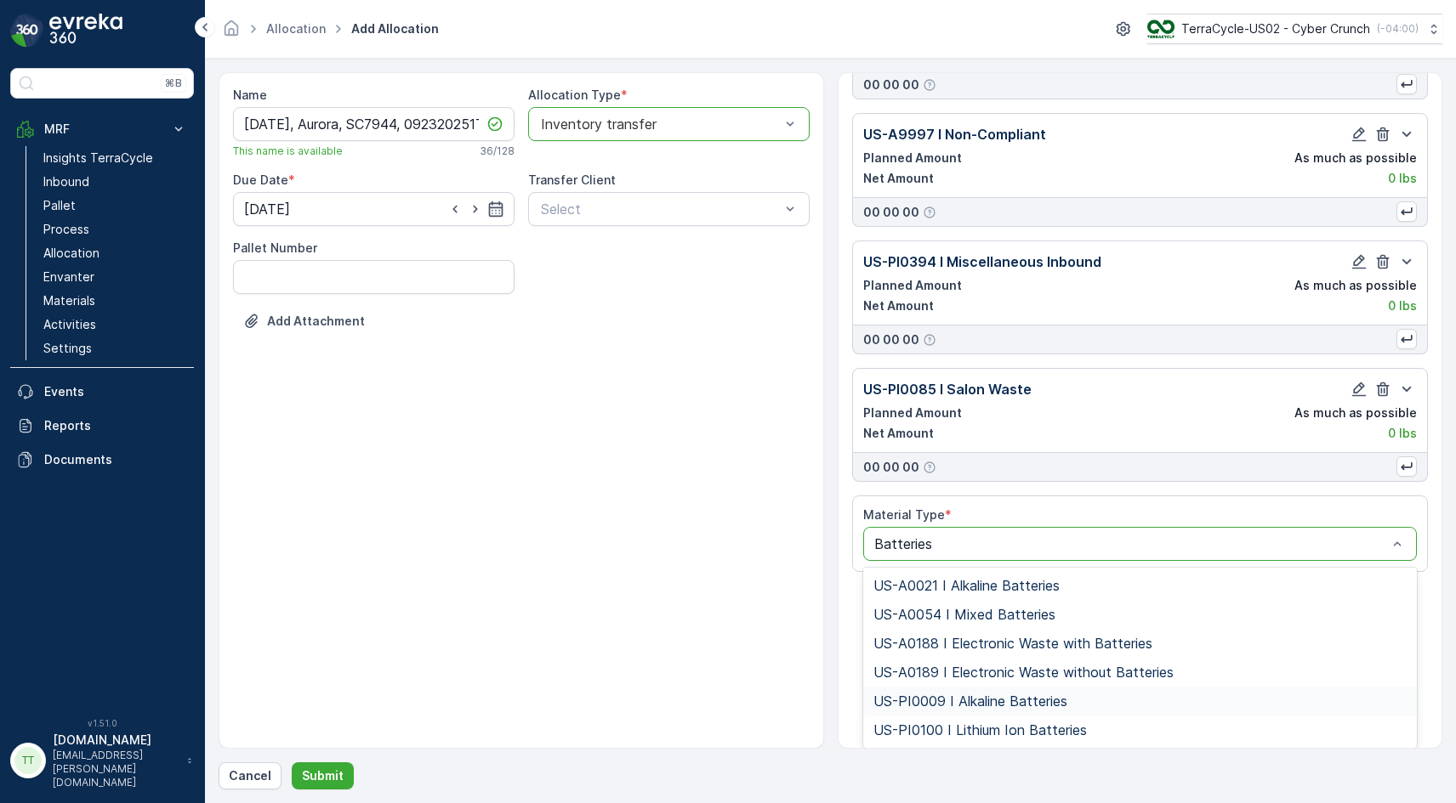
click at [1031, 708] on span "US-PI0009 I Alkaline Batteries" at bounding box center [970, 701] width 194 height 15
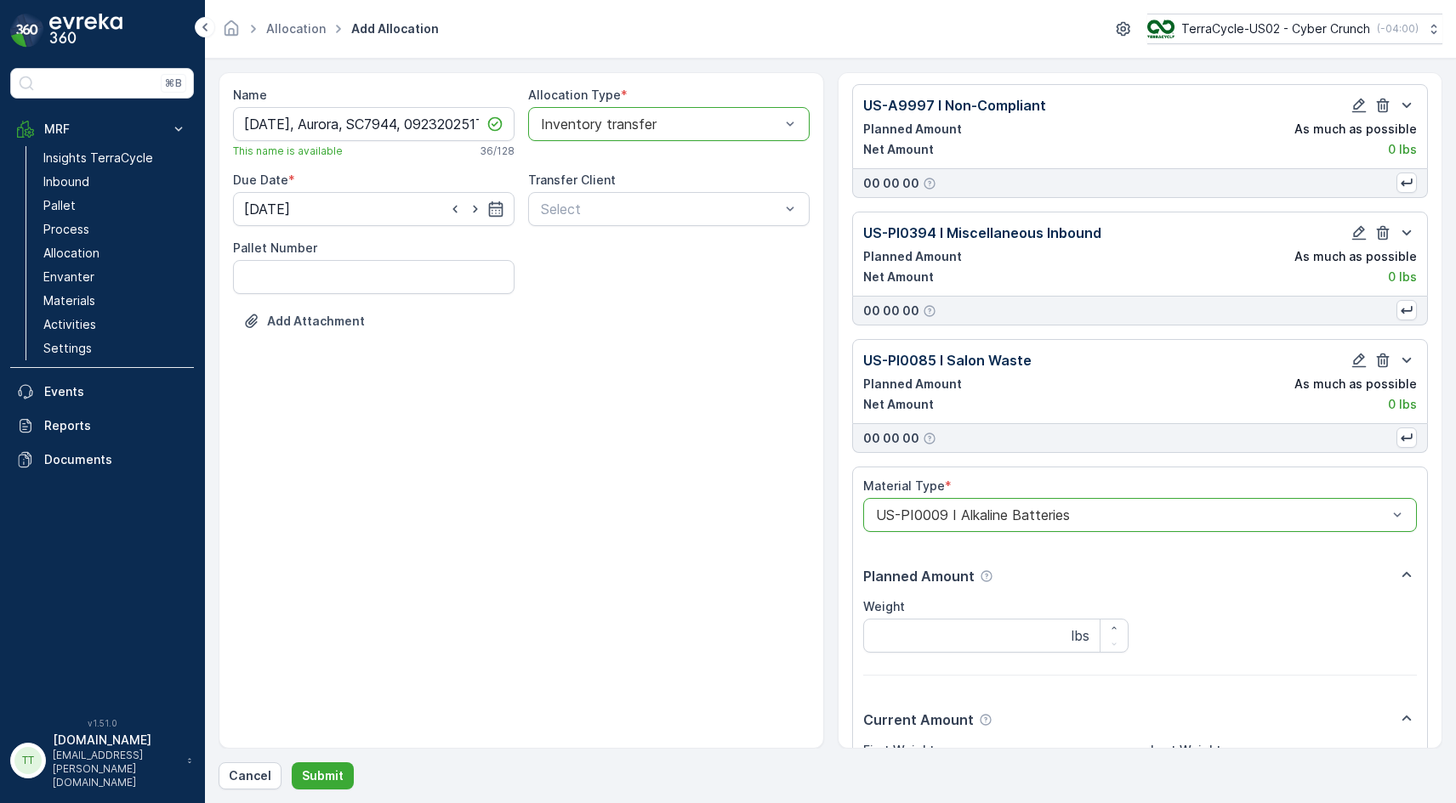
scroll to position [364, 0]
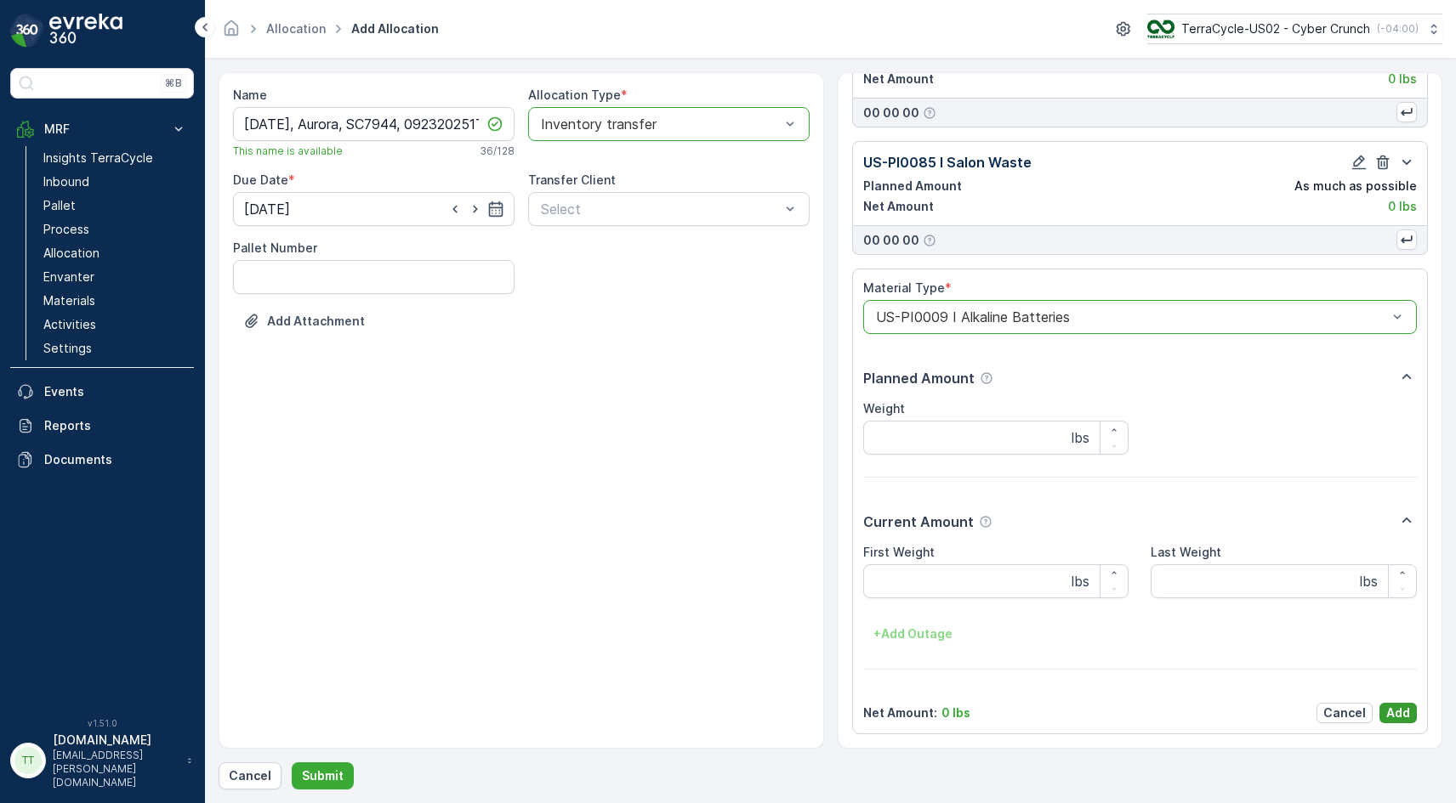
click at [1401, 707] on p "Add" at bounding box center [1398, 713] width 24 height 17
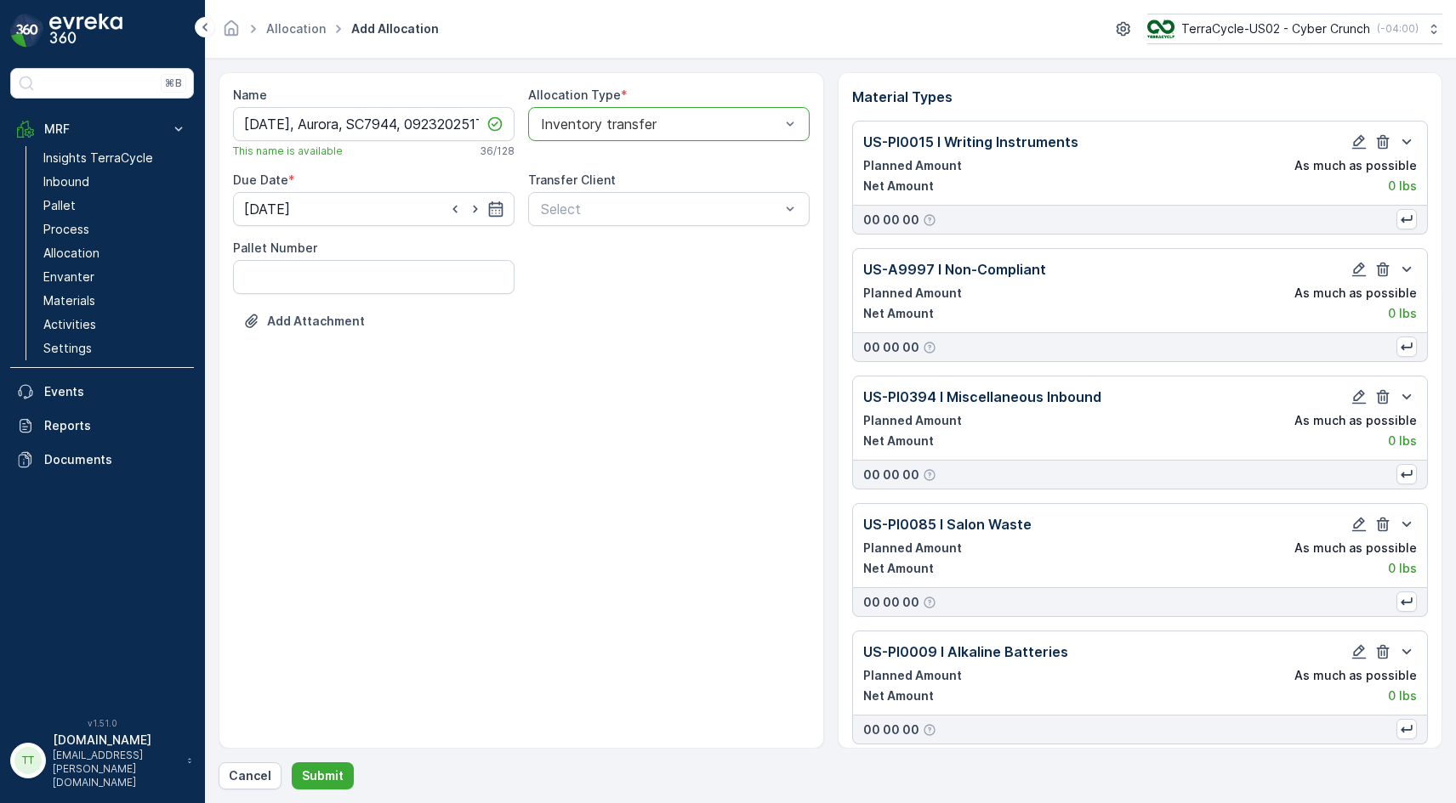
scroll to position [53, 0]
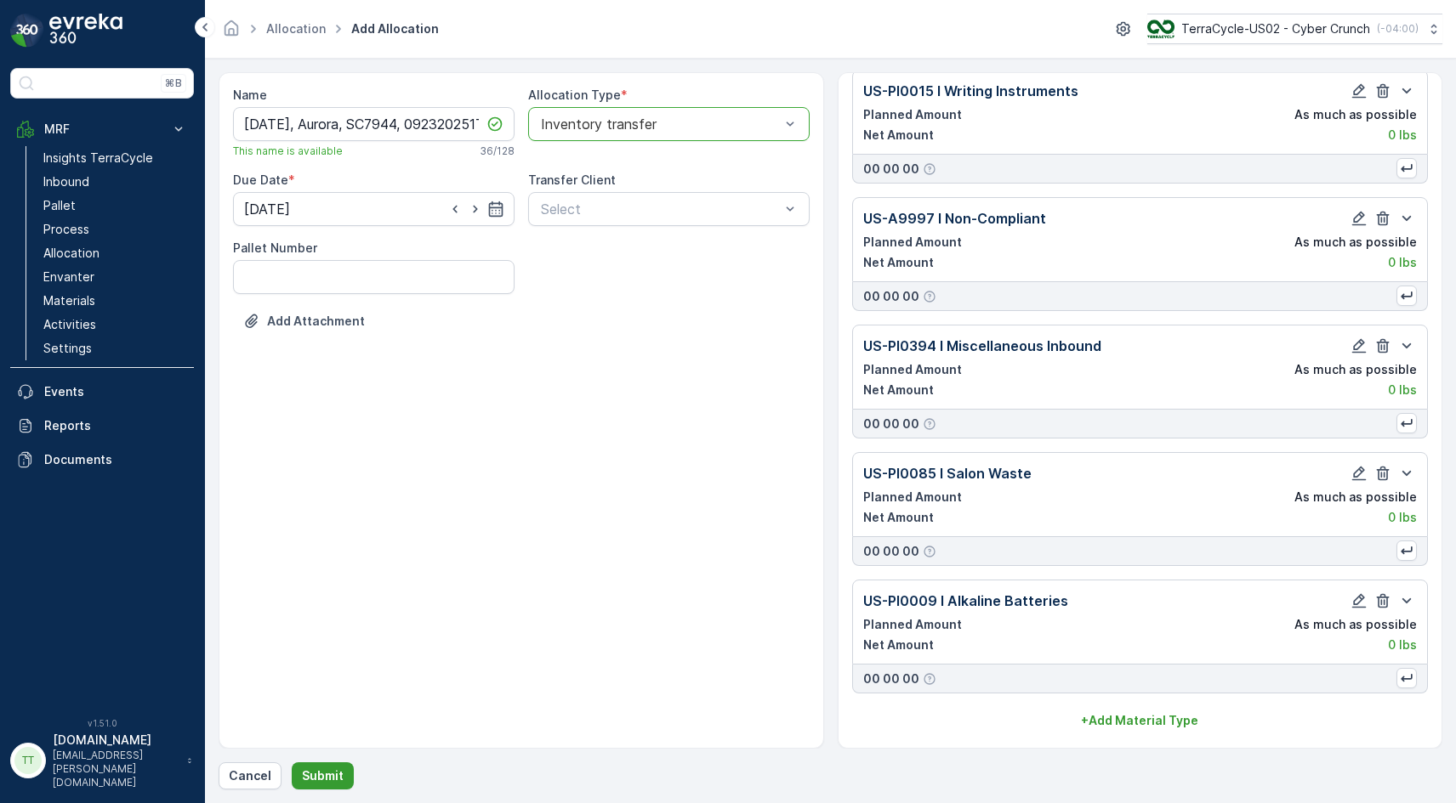
click at [322, 776] on p "Submit" at bounding box center [323, 776] width 42 height 17
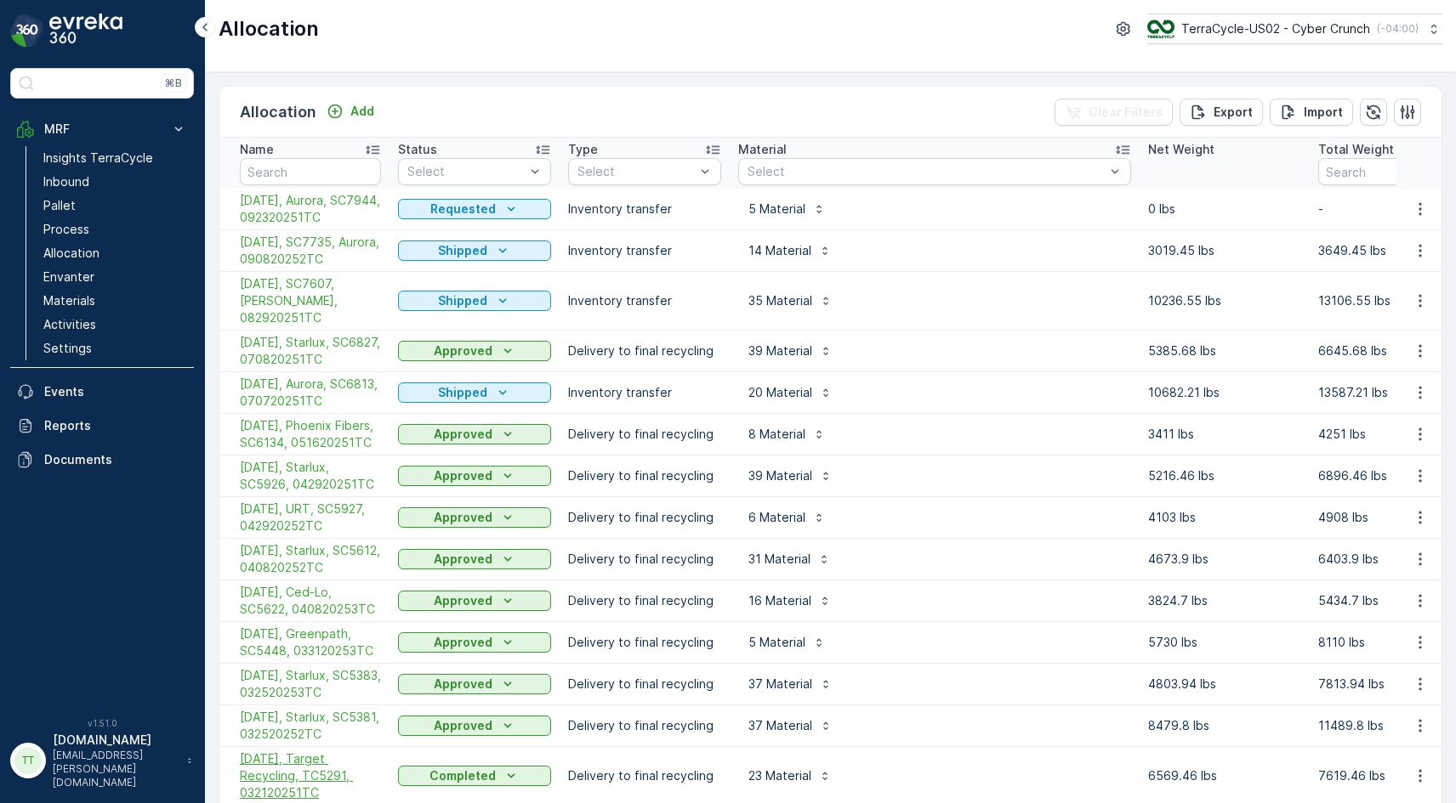
click at [319, 776] on span "3/26/25, Target Recycling, TC5291, 032120251TC" at bounding box center [310, 776] width 141 height 51
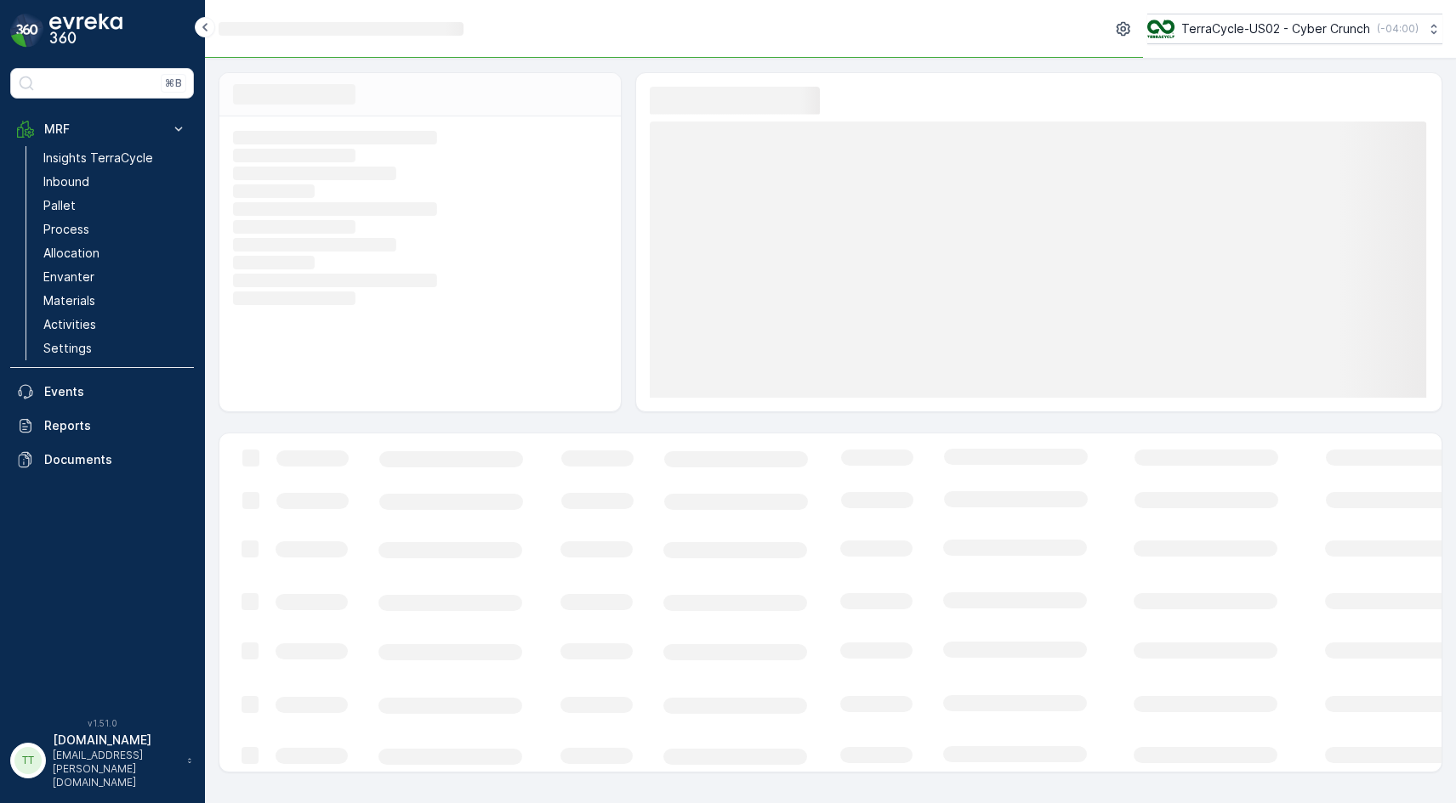
click at [319, 776] on div "Loading... Loading... Loading... Loading... Loading... Loading... Loading... Lo…" at bounding box center [830, 423] width 1251 height 728
